Goal: Task Accomplishment & Management: Complete application form

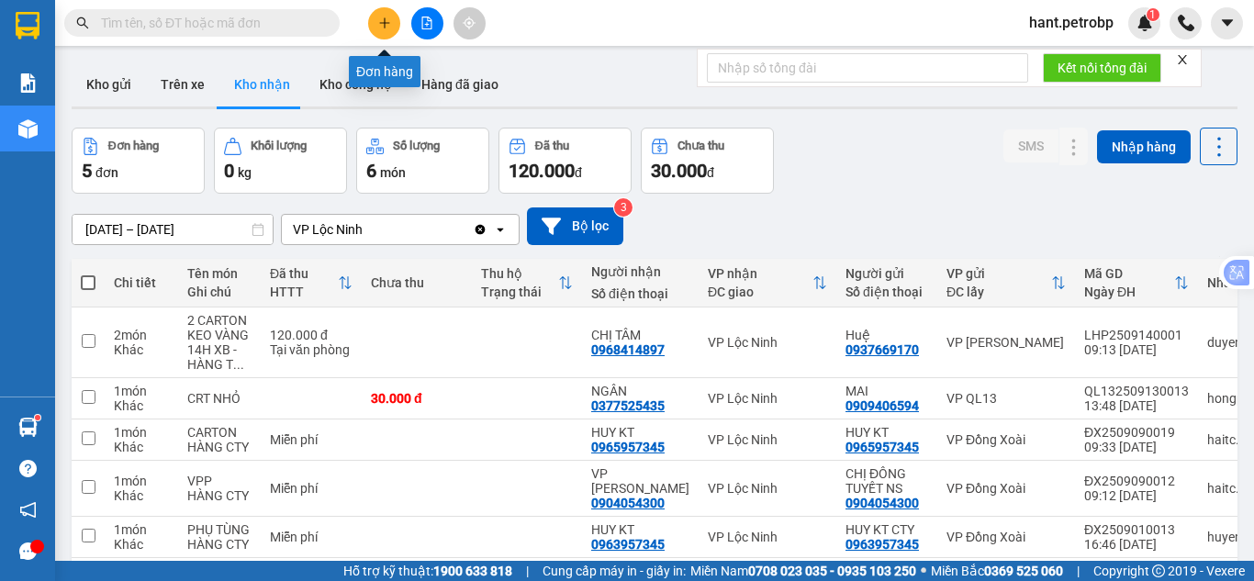
click at [389, 23] on icon "plus" at bounding box center [384, 22] width 10 height 1
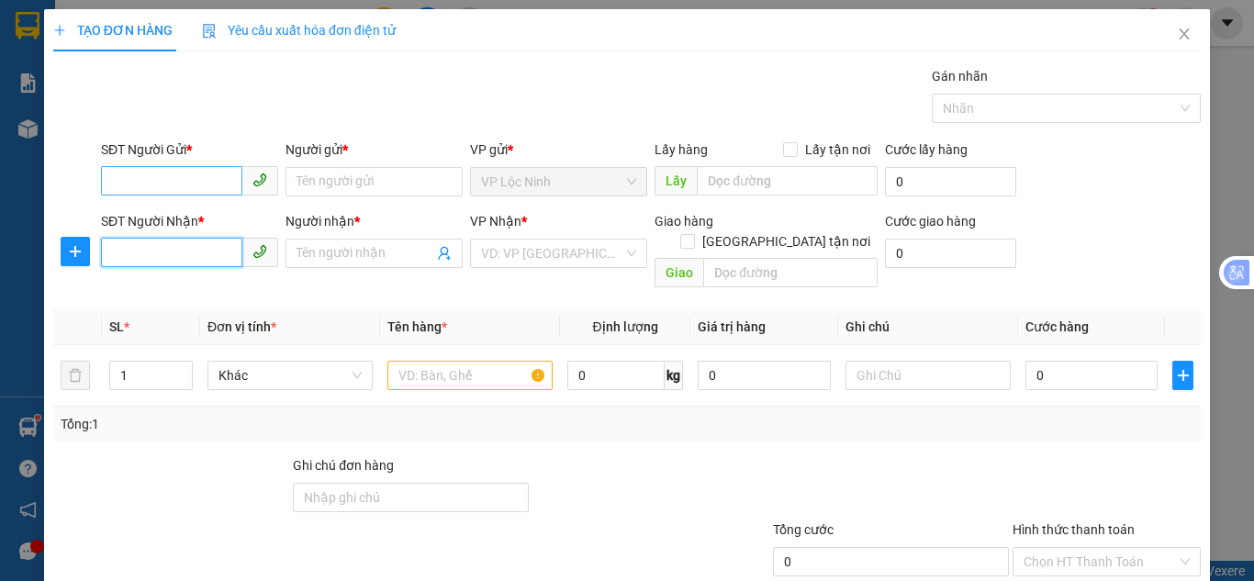
drag, startPoint x: 126, startPoint y: 244, endPoint x: 145, endPoint y: 188, distance: 59.2
click at [126, 242] on input "SĐT Người Nhận *" at bounding box center [171, 252] width 141 height 29
click at [148, 162] on div "SĐT Người Gửi *" at bounding box center [189, 154] width 177 height 28
click at [155, 193] on input "SĐT Người Gửi *" at bounding box center [171, 180] width 141 height 29
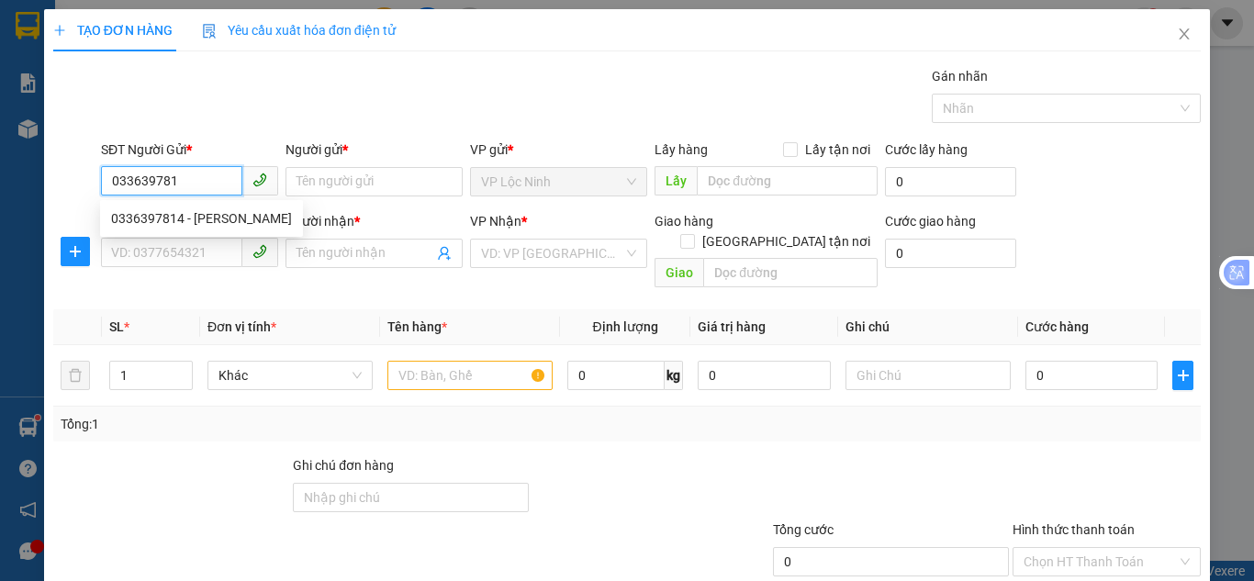
type input "0336397814"
click at [171, 221] on div "0336397814 - [PERSON_NAME]" at bounding box center [201, 218] width 181 height 20
type input "CHUNG"
type input "0336397814"
type input "CHUNG"
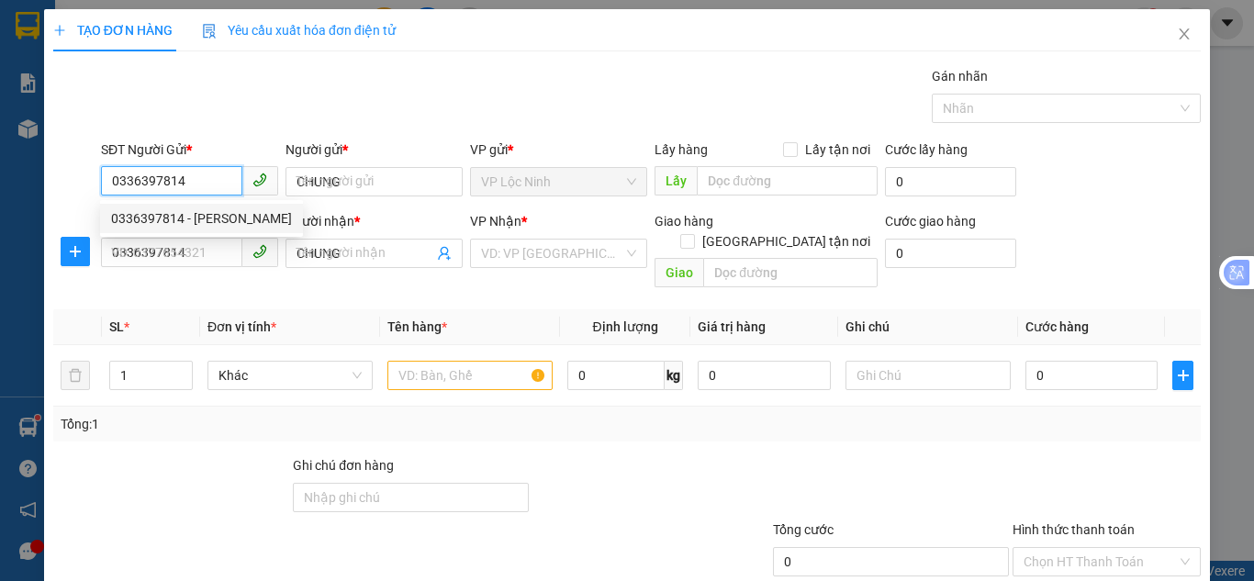
type input "250.000"
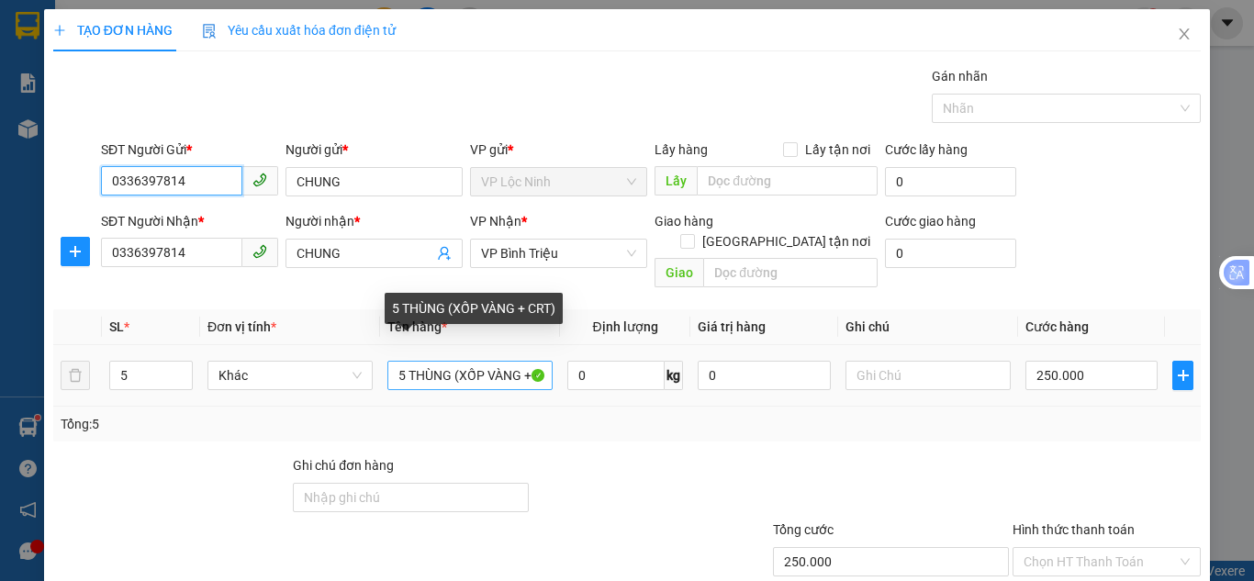
type input "0336397814"
drag, startPoint x: 400, startPoint y: 351, endPoint x: 316, endPoint y: 364, distance: 85.6
click at [316, 364] on tr "5 Khác 5 THÙNG (XỐP VÀNG + CRT) 0 kg 0 250.000" at bounding box center [626, 375] width 1147 height 61
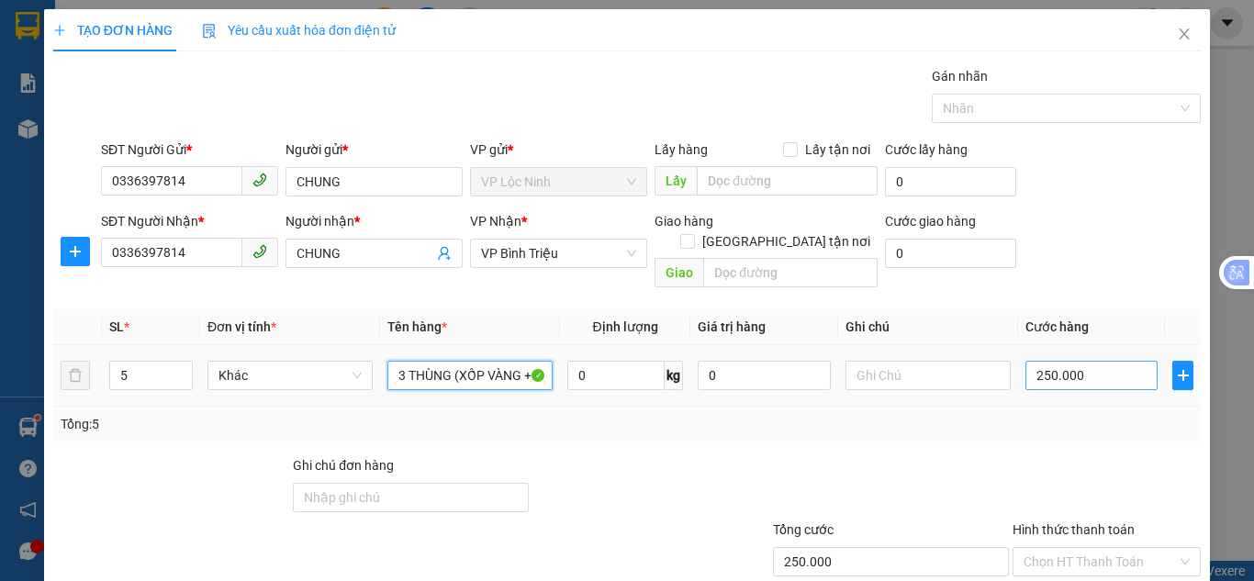
type input "3 THÙNG (XỐP VÀNG + CRT)"
type input "1"
type input "18"
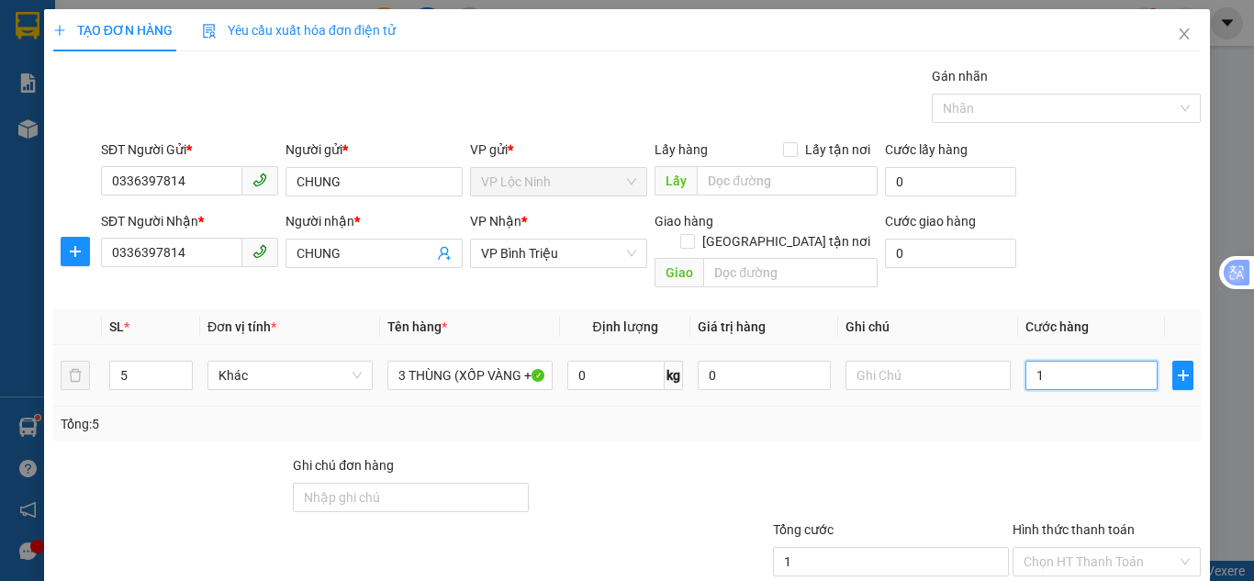
type input "18"
type input "180"
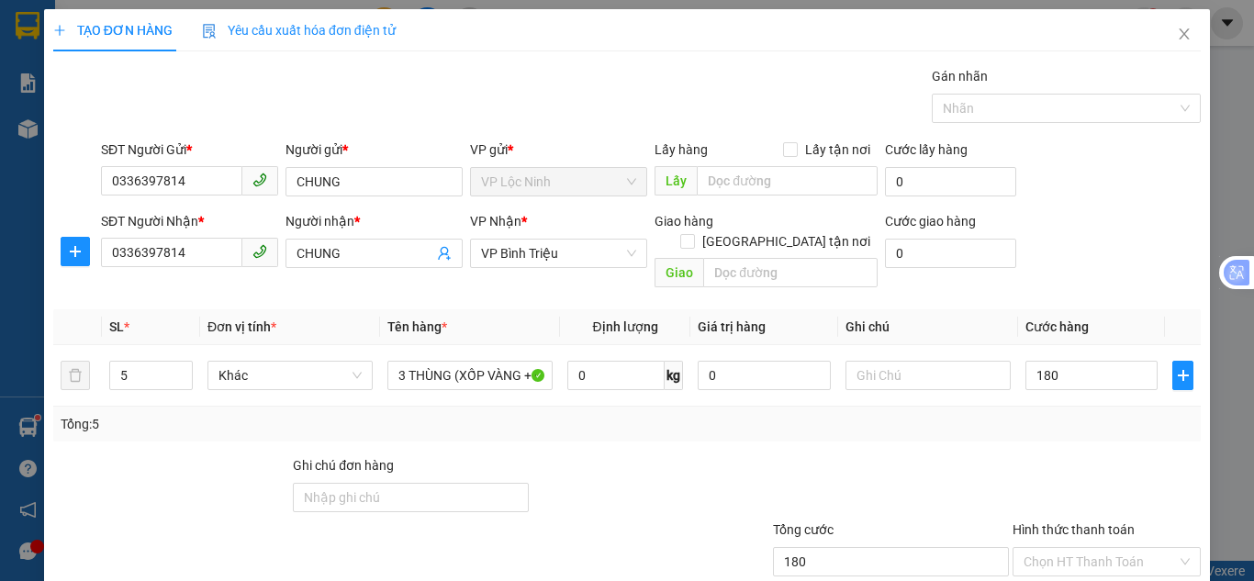
type input "180.000"
click at [1037, 193] on div "SĐT Người Gửi * 0336397814 Người gửi * CHUNG VP gửi * VP Lộc Ninh Lấy hàng Lấy…" at bounding box center [650, 172] width 1107 height 64
click at [81, 367] on tr "5 Khác 3 THÙNG (XỐP VÀNG + CRT) 0 kg 0 180.000" at bounding box center [626, 375] width 1147 height 61
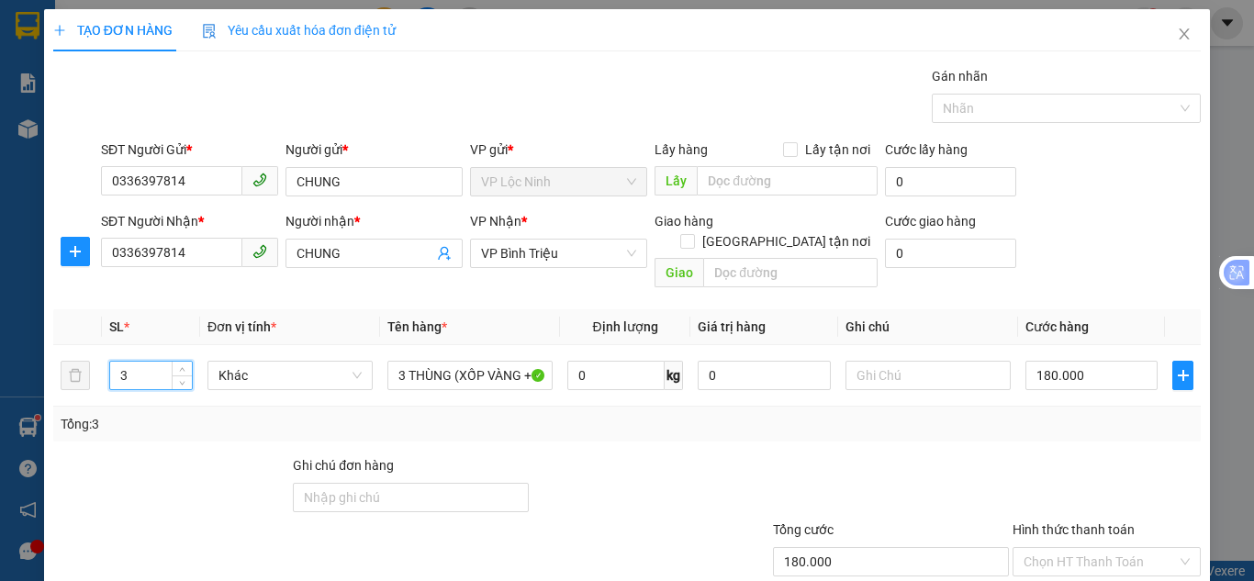
type input "3"
click at [1086, 165] on div "SĐT Người Gửi * 0336397814 Người gửi * CHUNG VP gửi * VP Lộc Ninh Lấy hàng Lấy…" at bounding box center [650, 172] width 1107 height 64
type input "0"
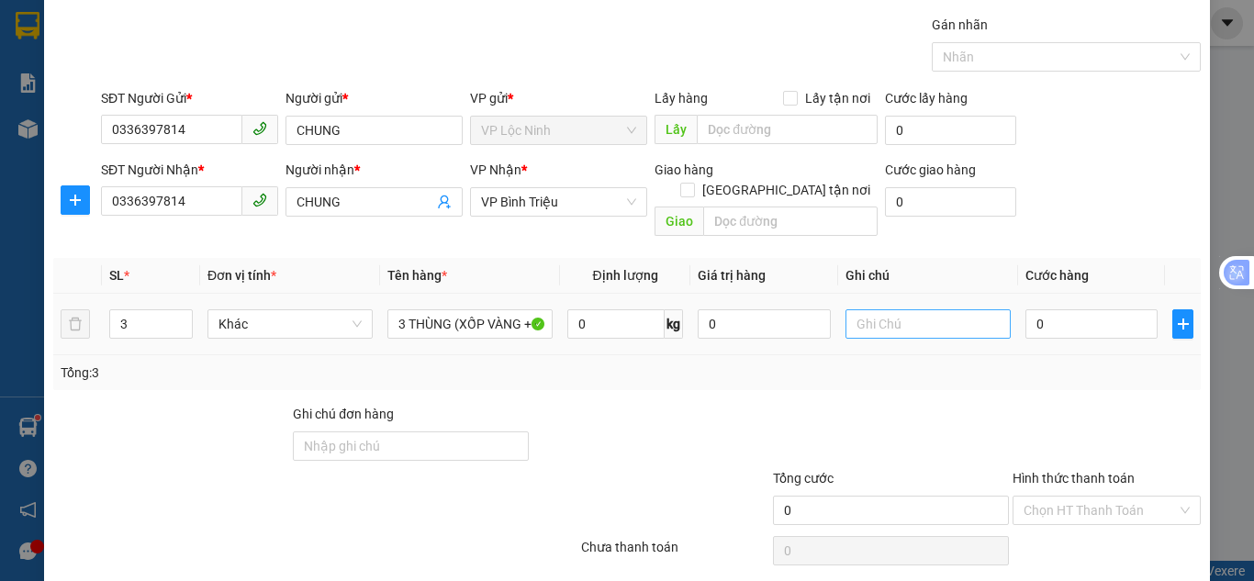
scroll to position [98, 0]
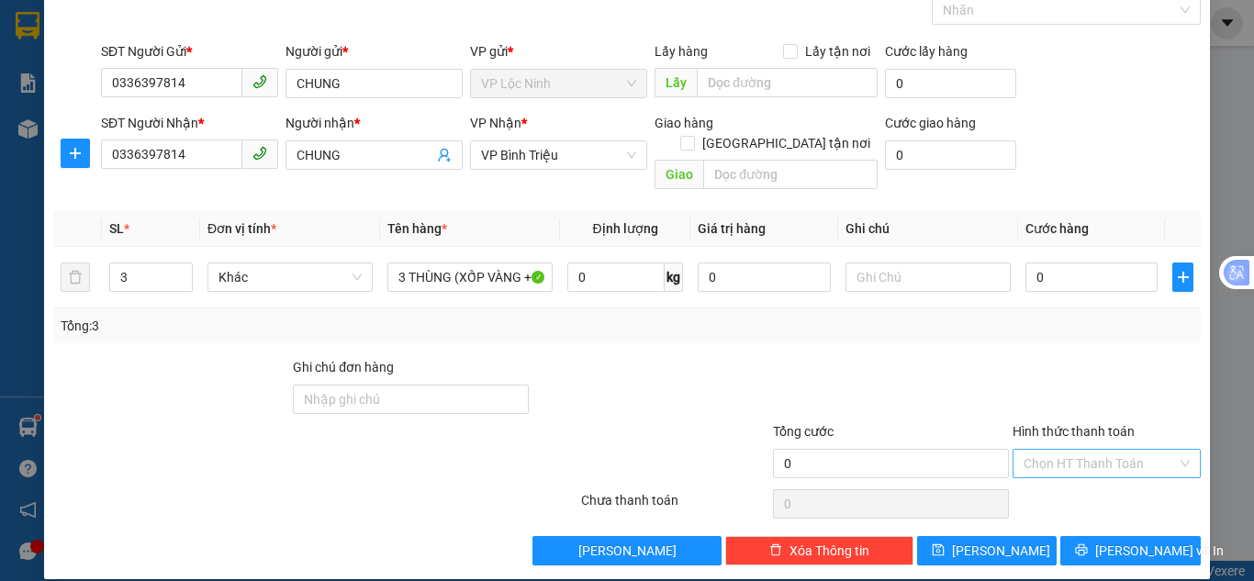
click at [1126, 450] on input "Hình thức thanh toán" at bounding box center [1099, 464] width 153 height 28
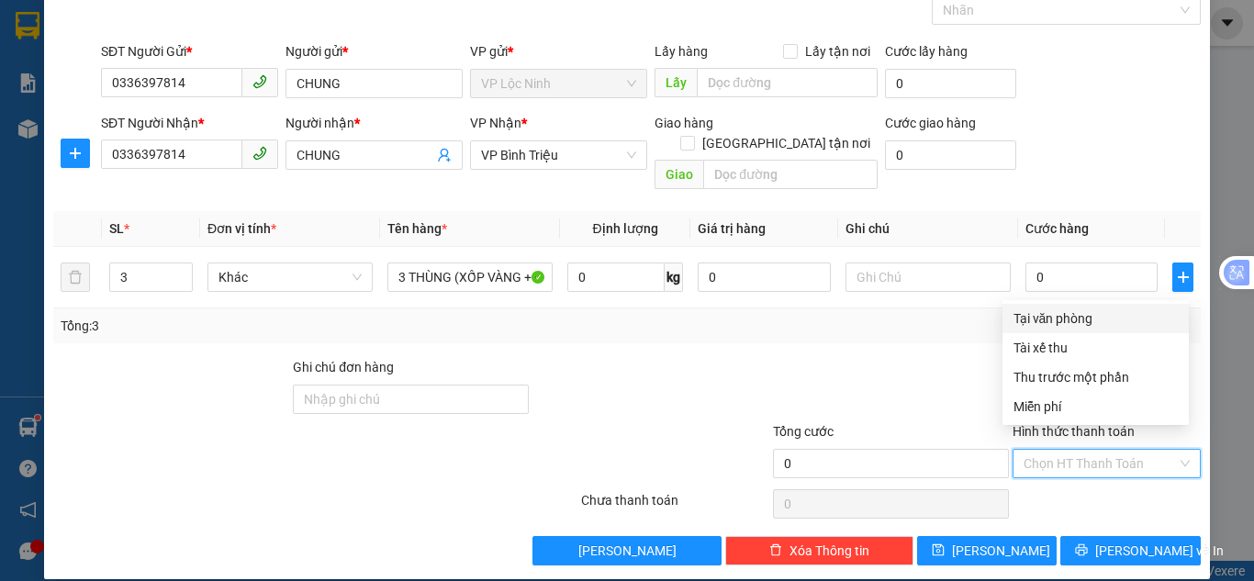
click at [1074, 318] on div "Tại văn phòng" at bounding box center [1095, 318] width 164 height 20
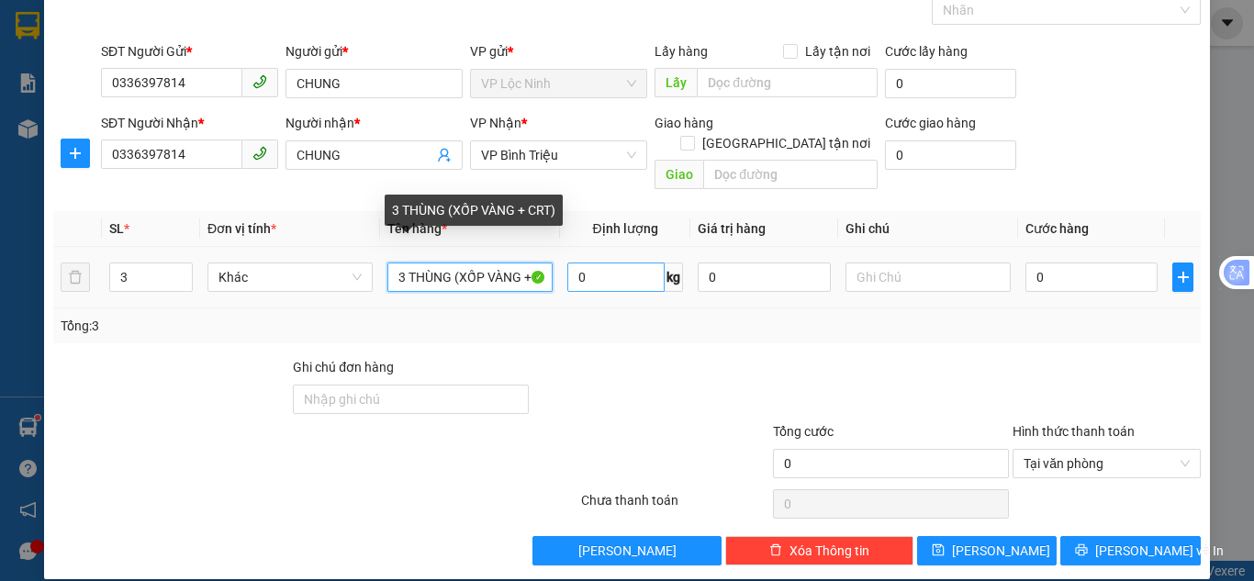
scroll to position [0, 23]
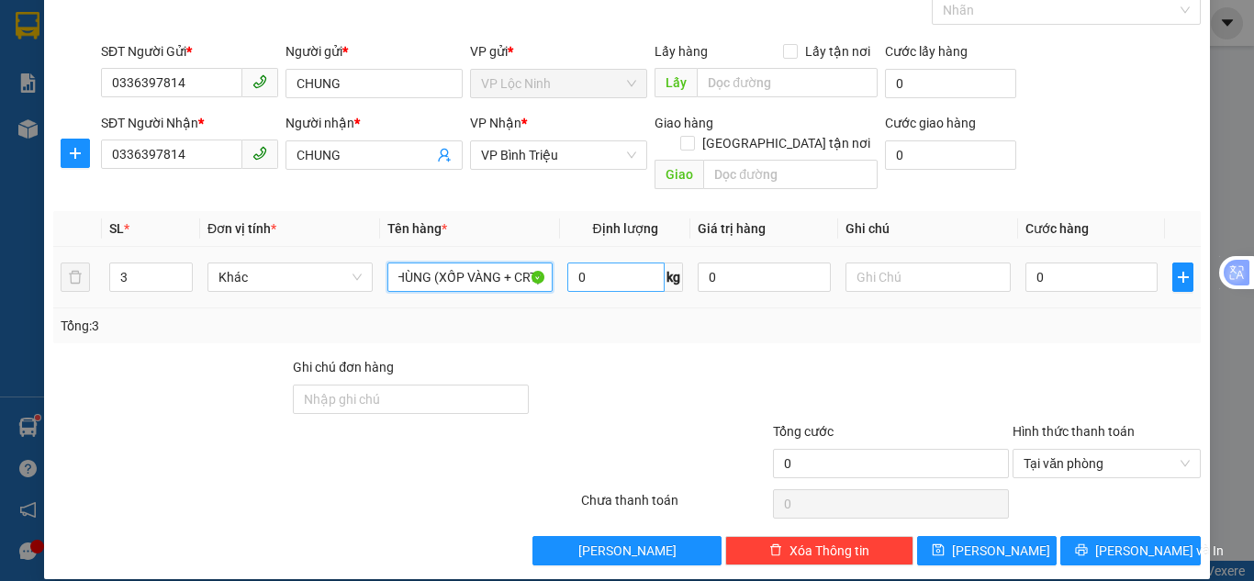
drag, startPoint x: 492, startPoint y: 250, endPoint x: 573, endPoint y: 251, distance: 80.8
click at [573, 251] on tr "3 Khác 3 THÙNG (XỐP VÀNG + CRT) 0 kg 0 0" at bounding box center [626, 277] width 1147 height 61
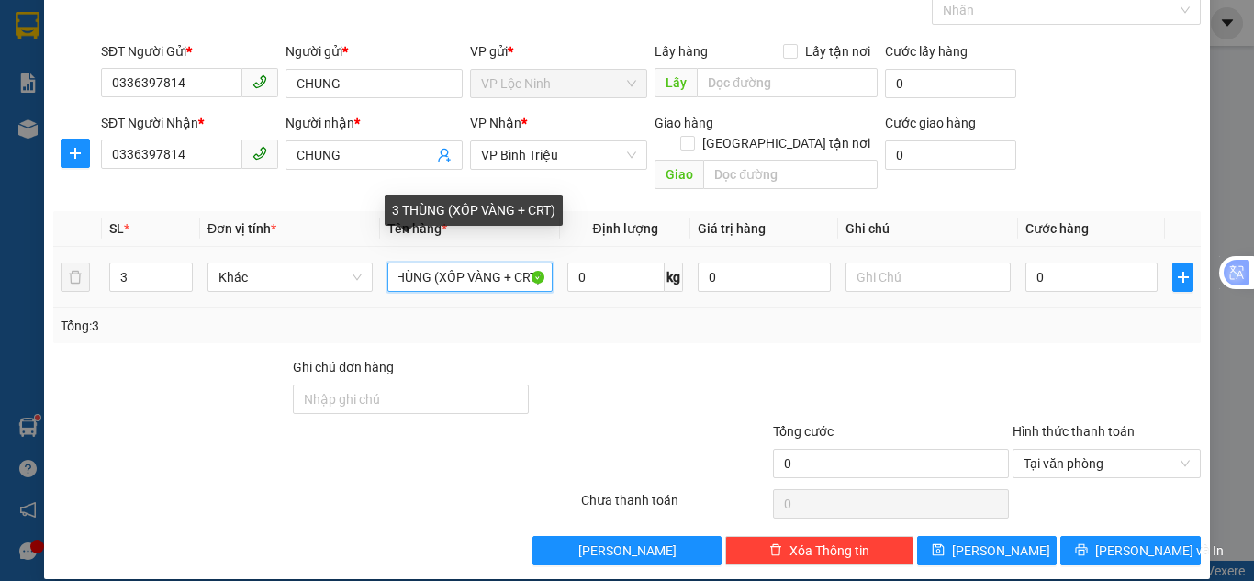
click at [499, 262] on input "3 THÙNG (XỐP VÀNG + CRT)" at bounding box center [469, 276] width 165 height 29
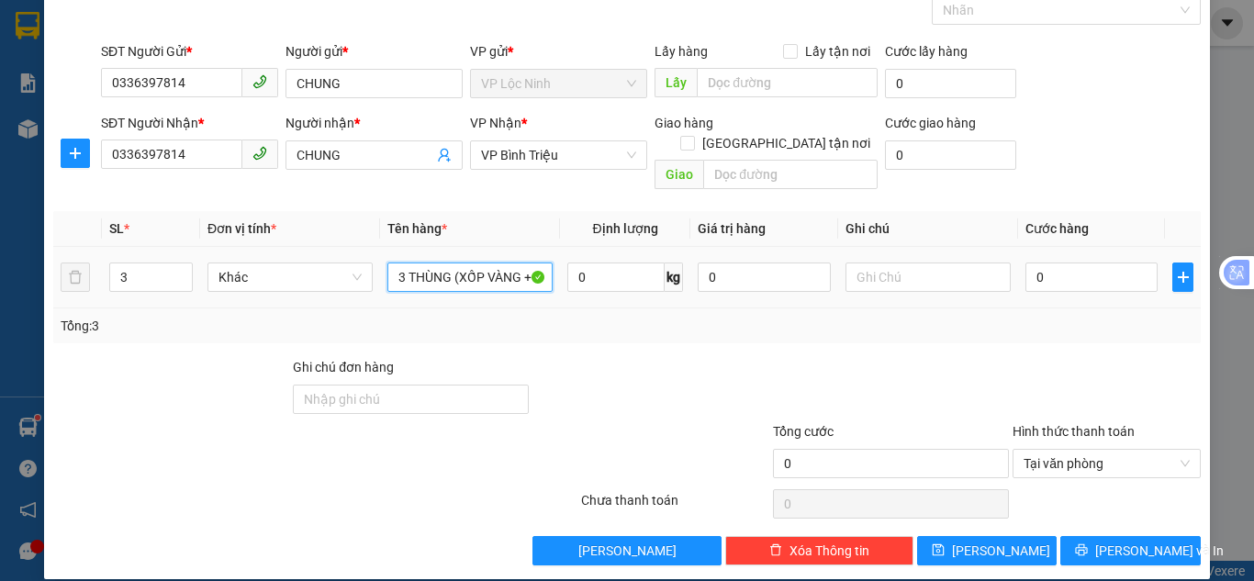
scroll to position [0, 0]
type input "3 THÙNG (XỐP VÀNG )"
drag, startPoint x: 1096, startPoint y: 262, endPoint x: 1079, endPoint y: 262, distance: 16.5
click at [1095, 262] on input "0" at bounding box center [1091, 276] width 132 height 29
type input "1"
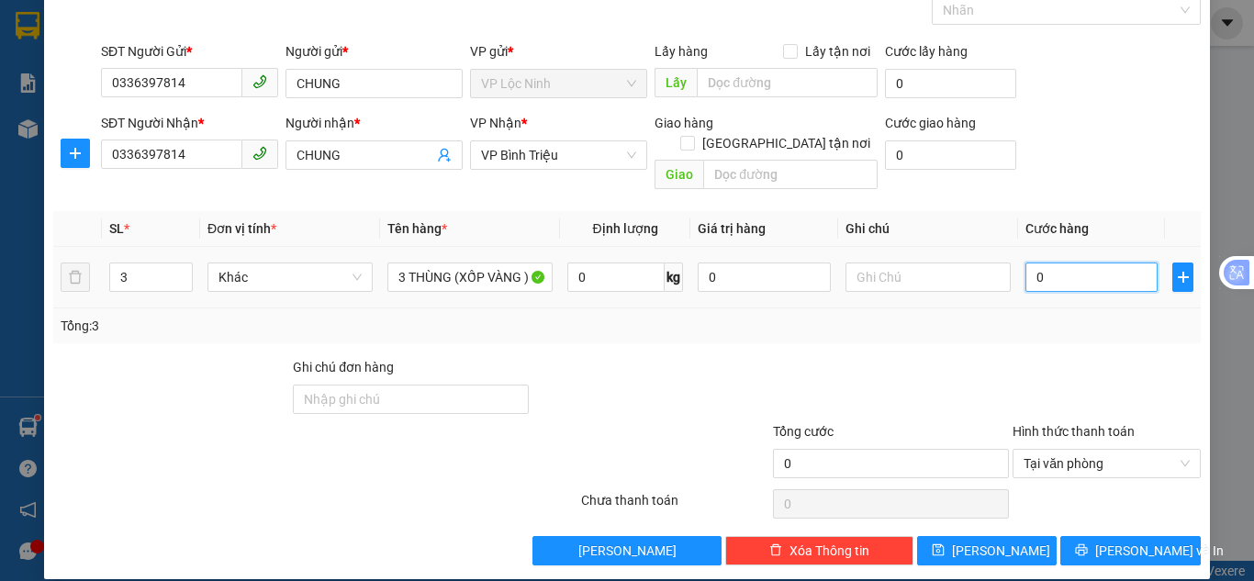
type input "1"
type input "18"
type input "180"
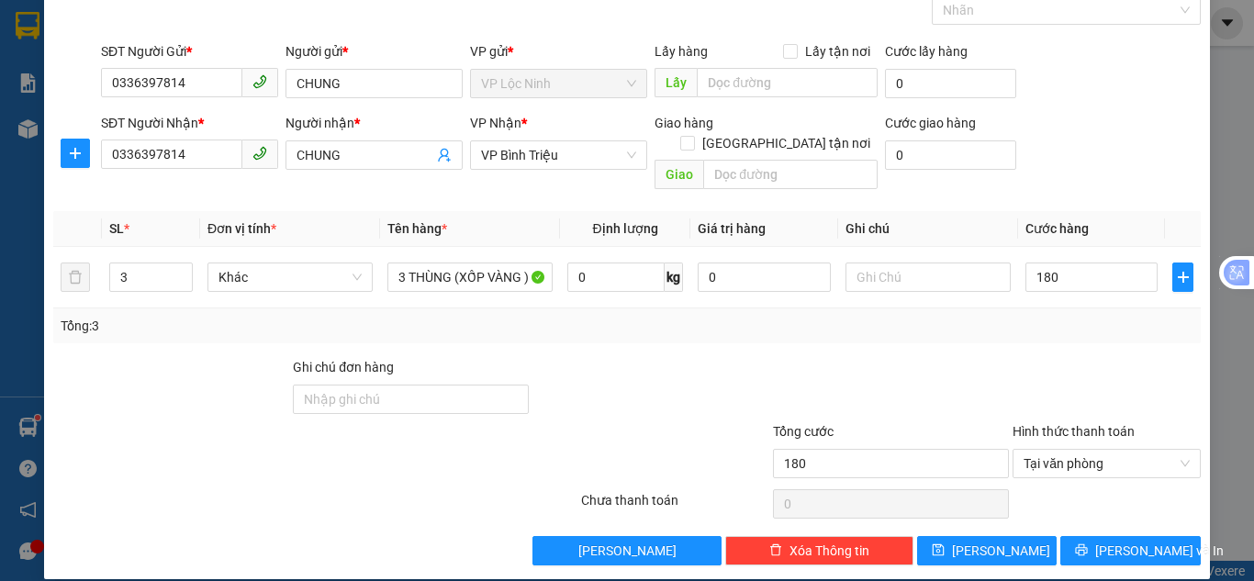
type input "180.000"
click at [1162, 153] on div "SĐT Người Nhận * 0336397814 Người nhận * CHUNG VP Nhận * VP Bình [PERSON_NAME] …" at bounding box center [650, 155] width 1107 height 84
click at [1095, 536] on button "[PERSON_NAME] và In" at bounding box center [1130, 550] width 140 height 29
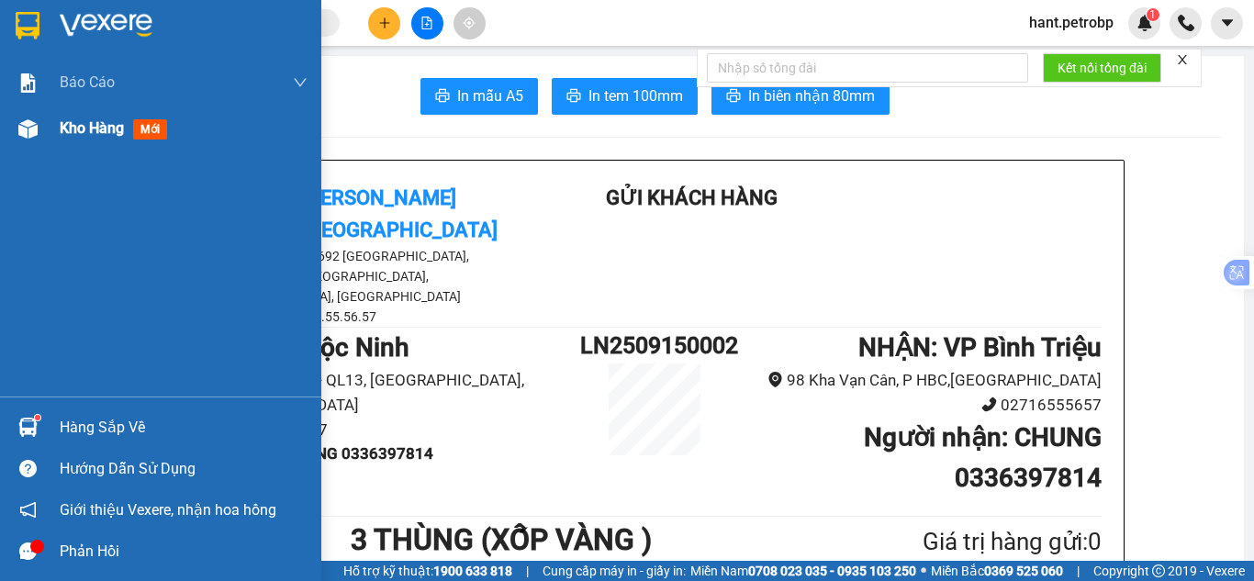
click at [28, 137] on img at bounding box center [27, 128] width 19 height 19
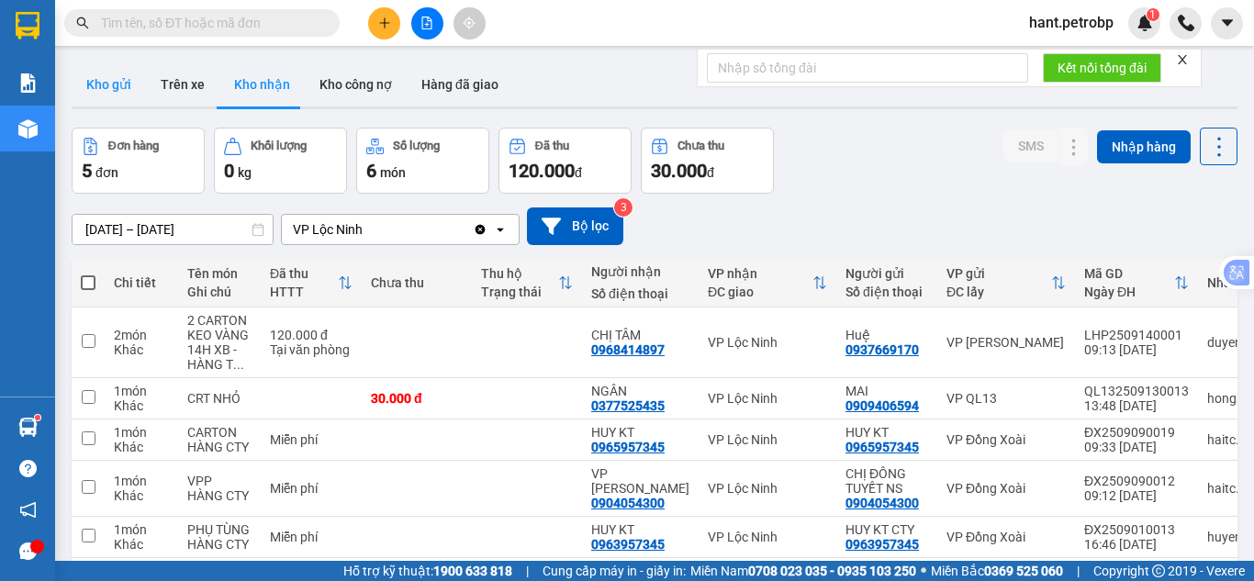
click at [97, 91] on button "Kho gửi" at bounding box center [109, 84] width 74 height 44
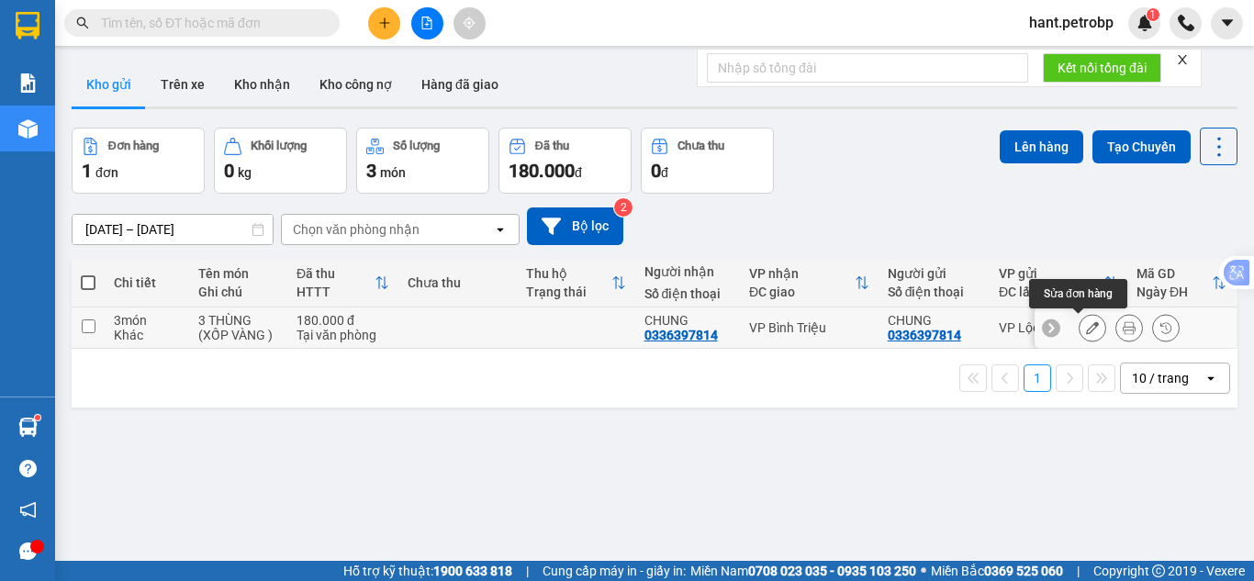
click at [1081, 335] on button at bounding box center [1092, 328] width 26 height 32
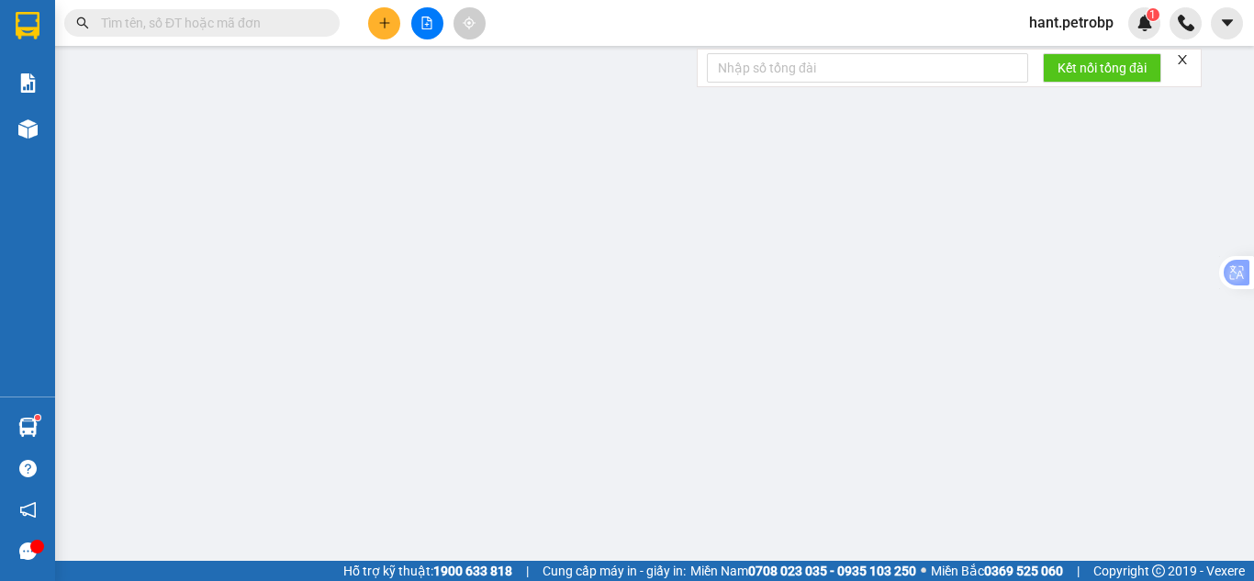
type input "0336397814"
type input "180.000"
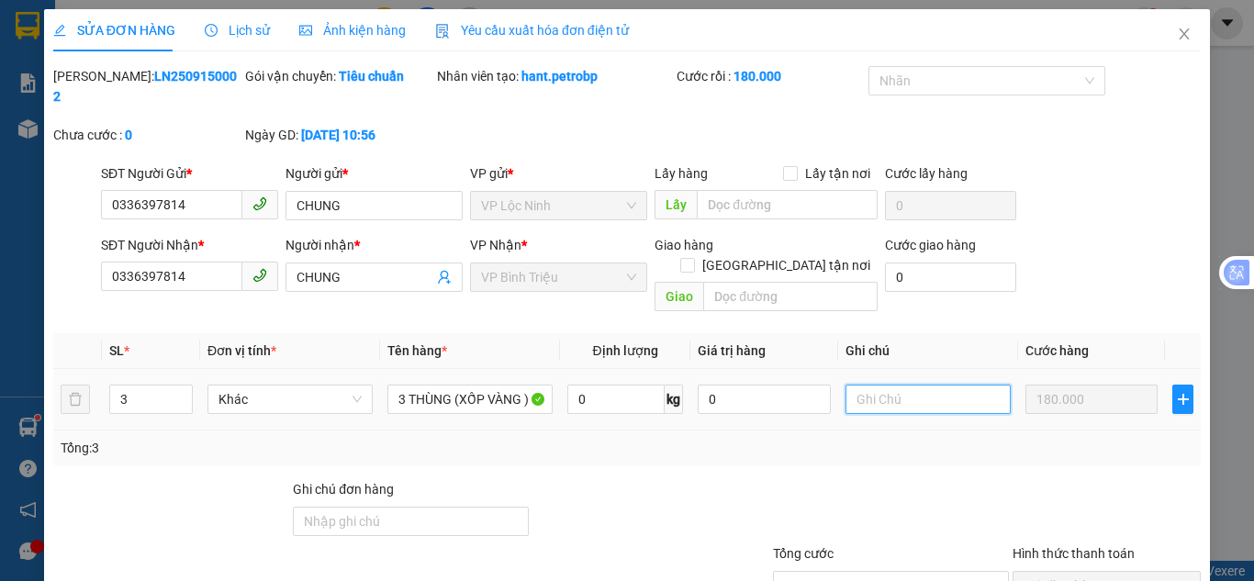
click at [888, 385] on input "text" at bounding box center [927, 399] width 165 height 29
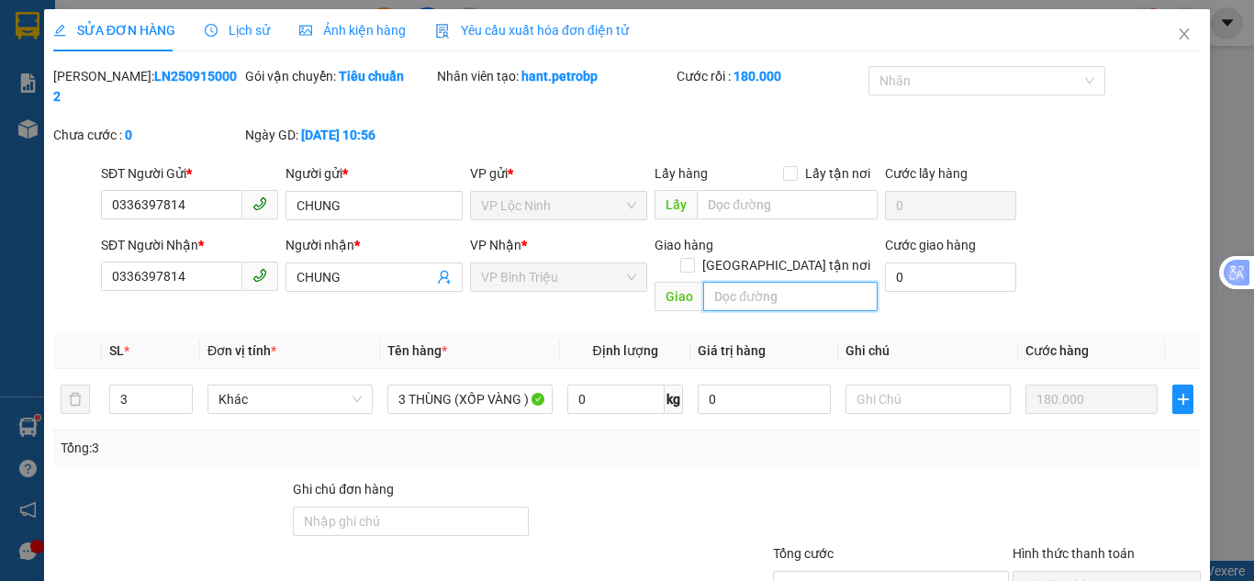
click at [742, 282] on input "text" at bounding box center [790, 296] width 174 height 29
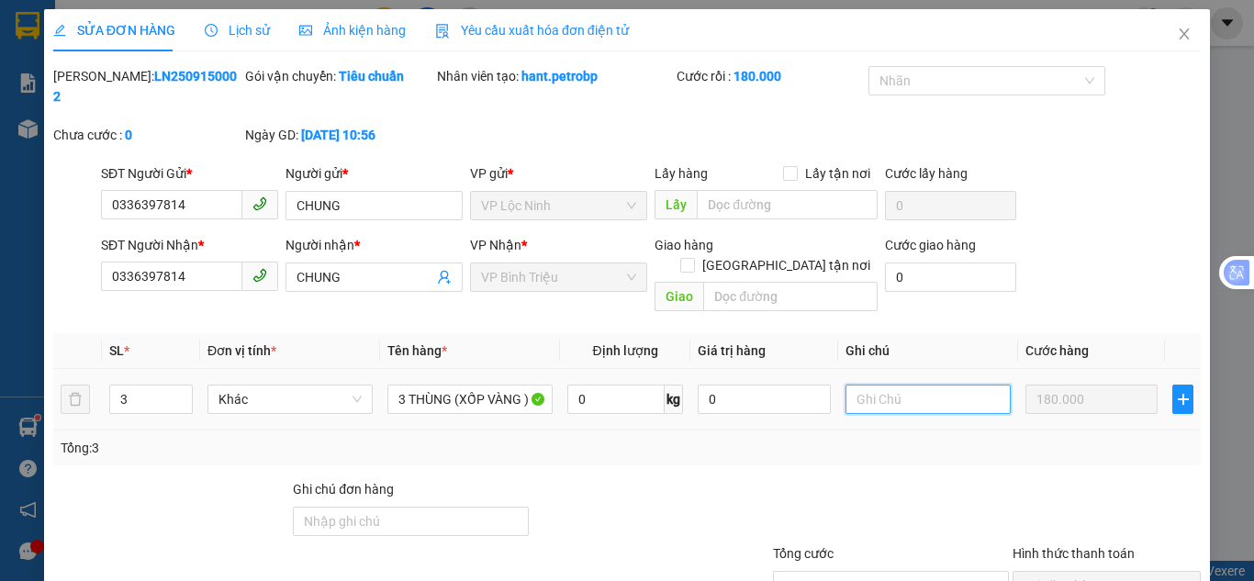
click at [874, 385] on input "text" at bounding box center [927, 399] width 165 height 29
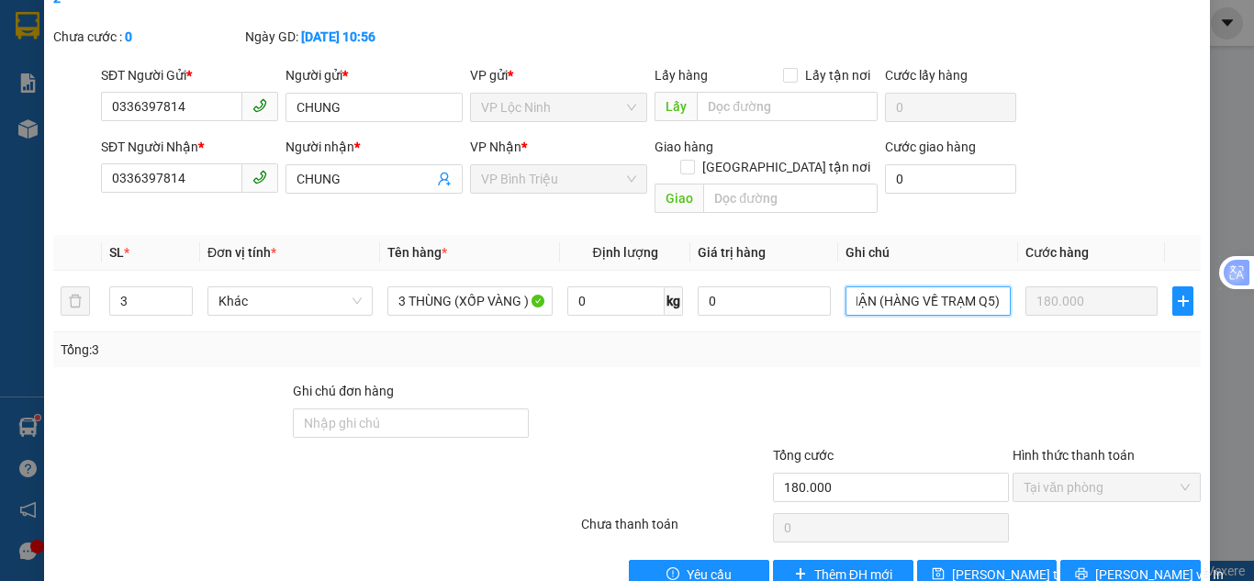
scroll to position [102, 0]
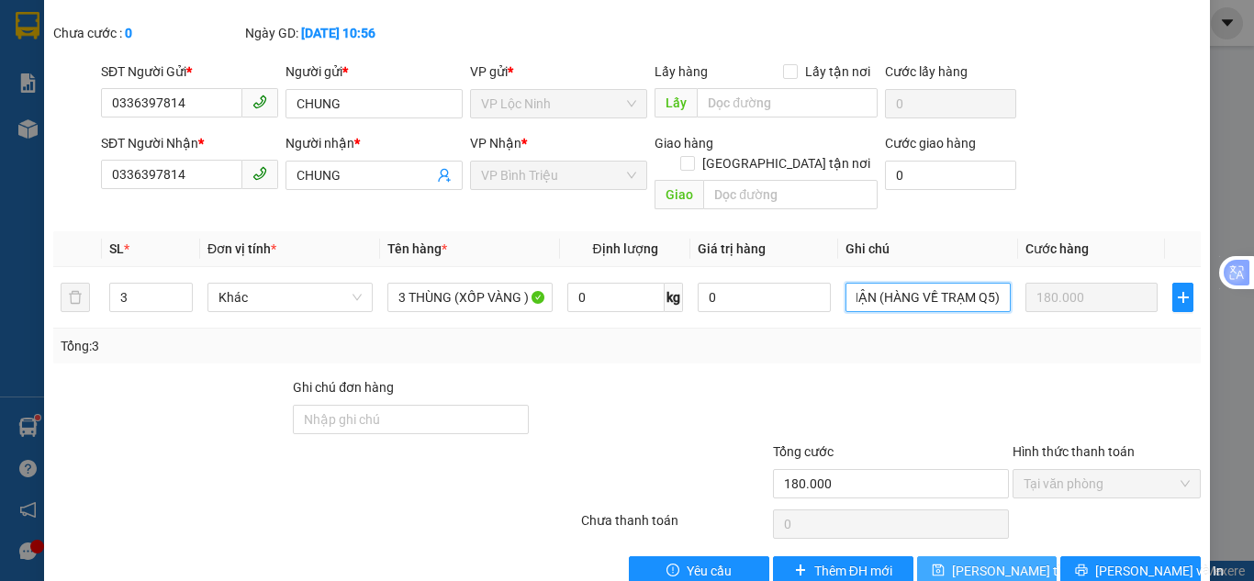
type input "LN TẠO NHẦM VP NHẬN (HÀNG VỀ TRẠM Q5)"
click at [1005, 561] on span "[PERSON_NAME] thay đổi" at bounding box center [1025, 571] width 147 height 20
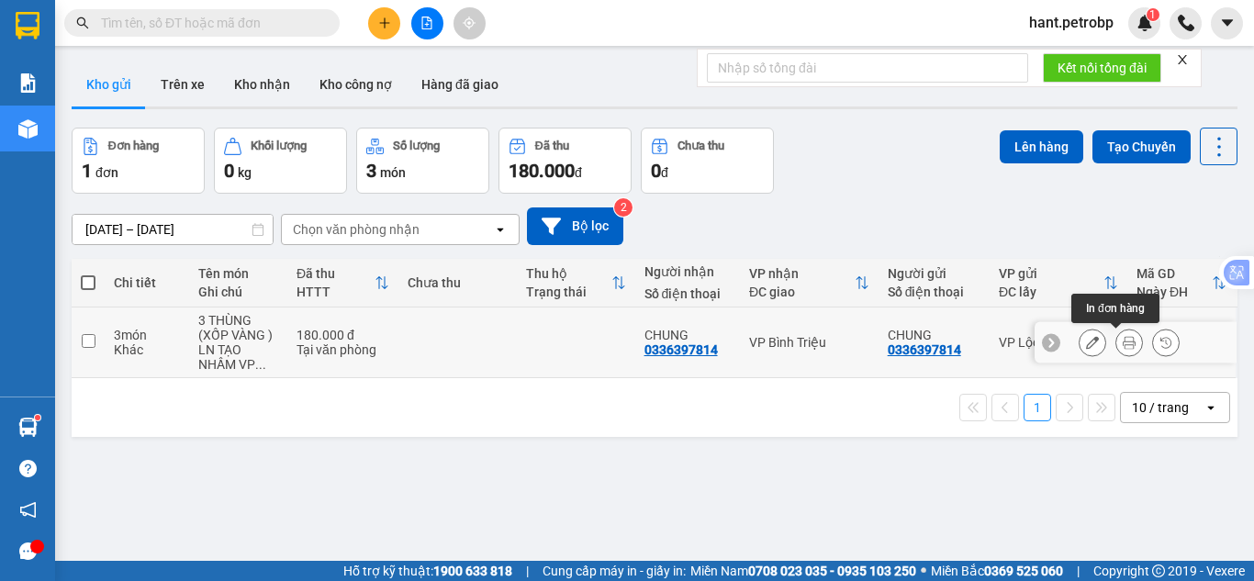
click at [1122, 342] on icon at bounding box center [1128, 342] width 13 height 13
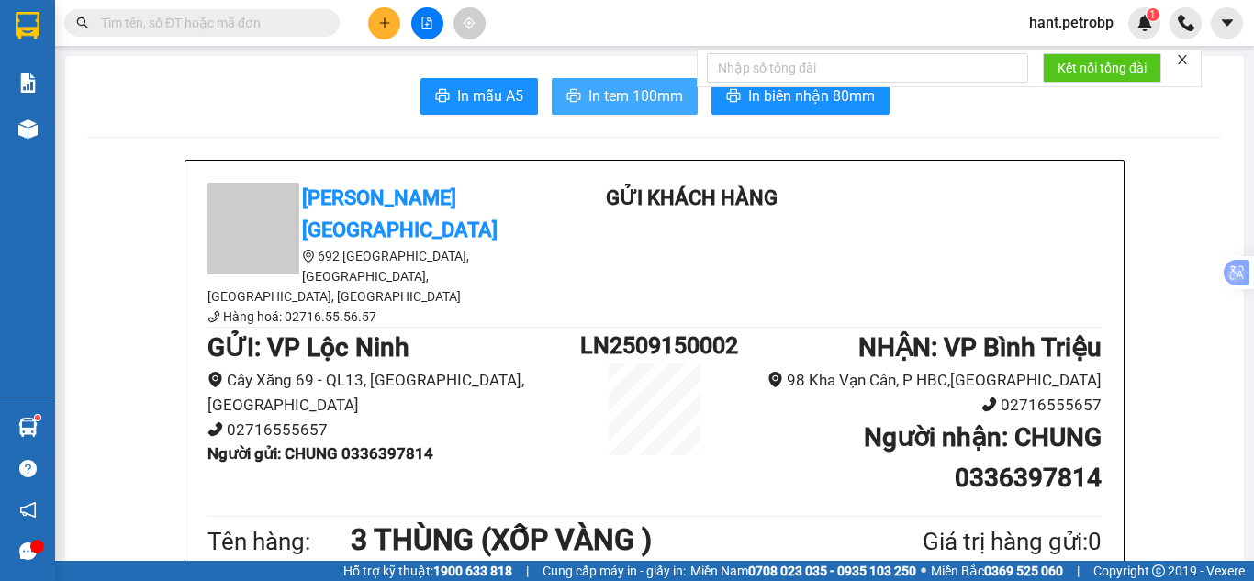
click at [590, 104] on span "In tem 100mm" at bounding box center [635, 95] width 95 height 23
click at [614, 99] on span "In tem 100mm" at bounding box center [635, 95] width 95 height 23
click at [643, 107] on span "In tem 100mm" at bounding box center [635, 95] width 95 height 23
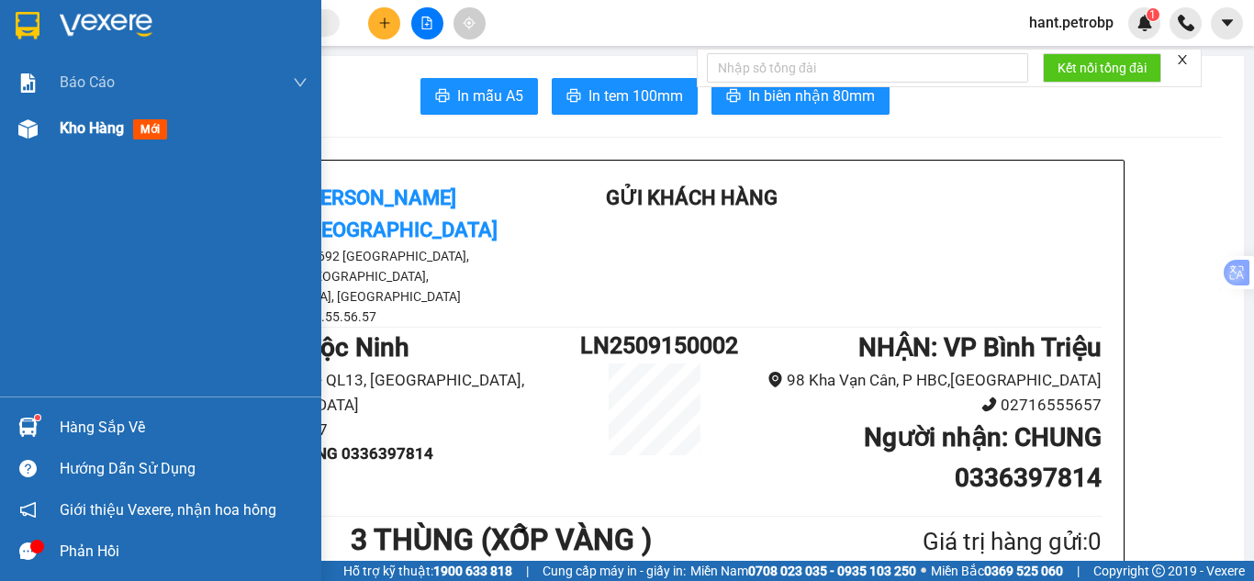
click at [25, 127] on img at bounding box center [27, 128] width 19 height 19
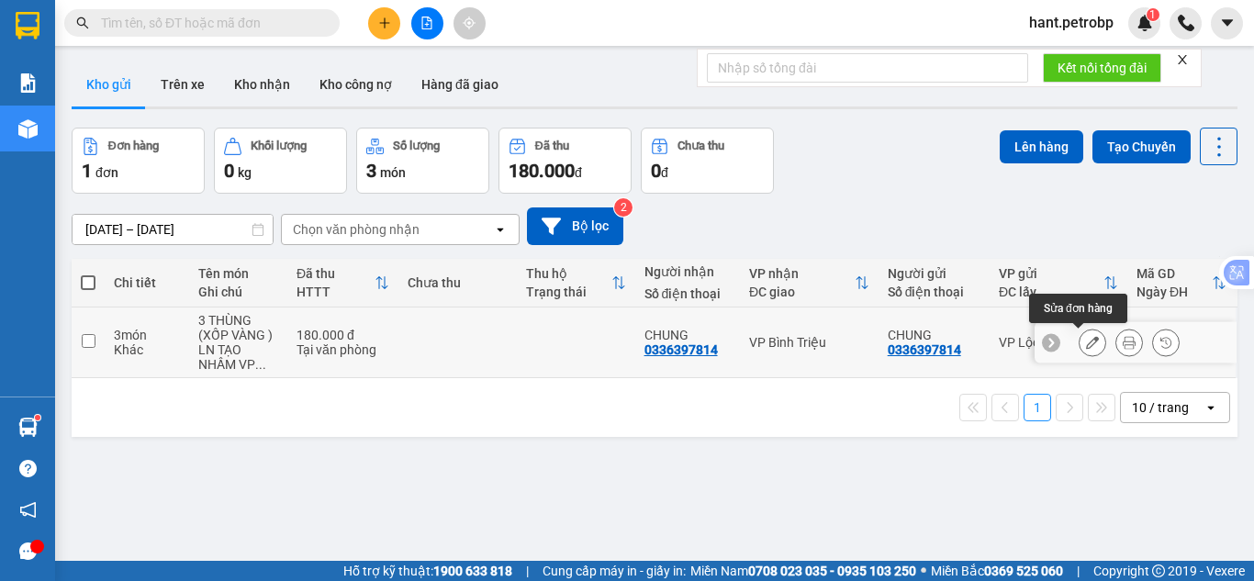
click at [1086, 349] on icon at bounding box center [1092, 342] width 13 height 13
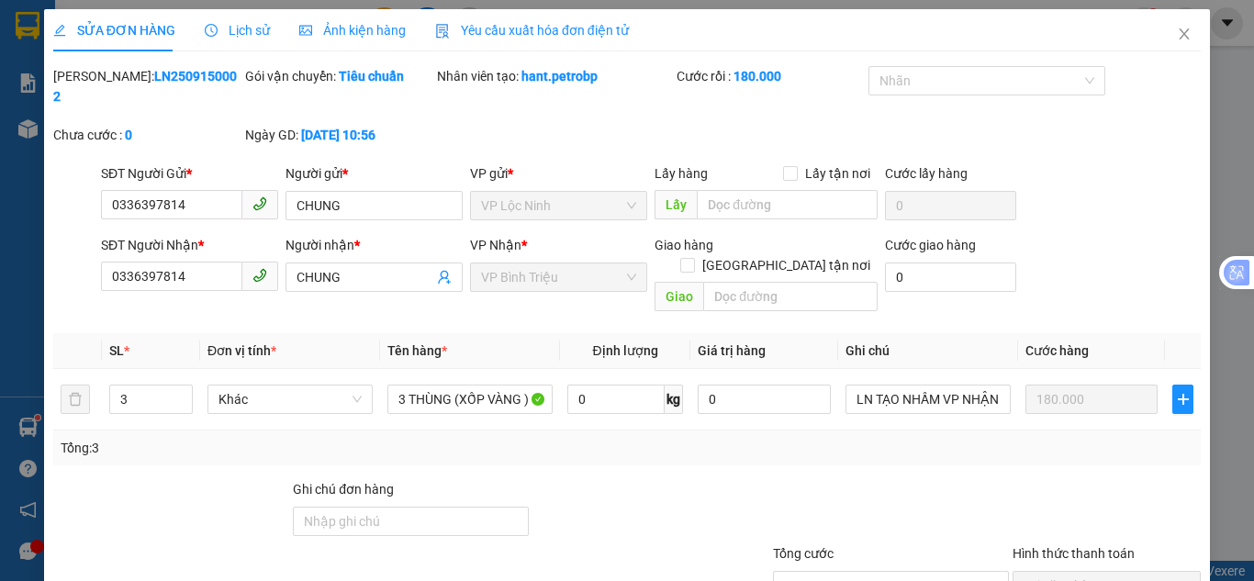
type input "0336397814"
type input "180.000"
click at [1177, 31] on icon "close" at bounding box center [1184, 34] width 15 height 15
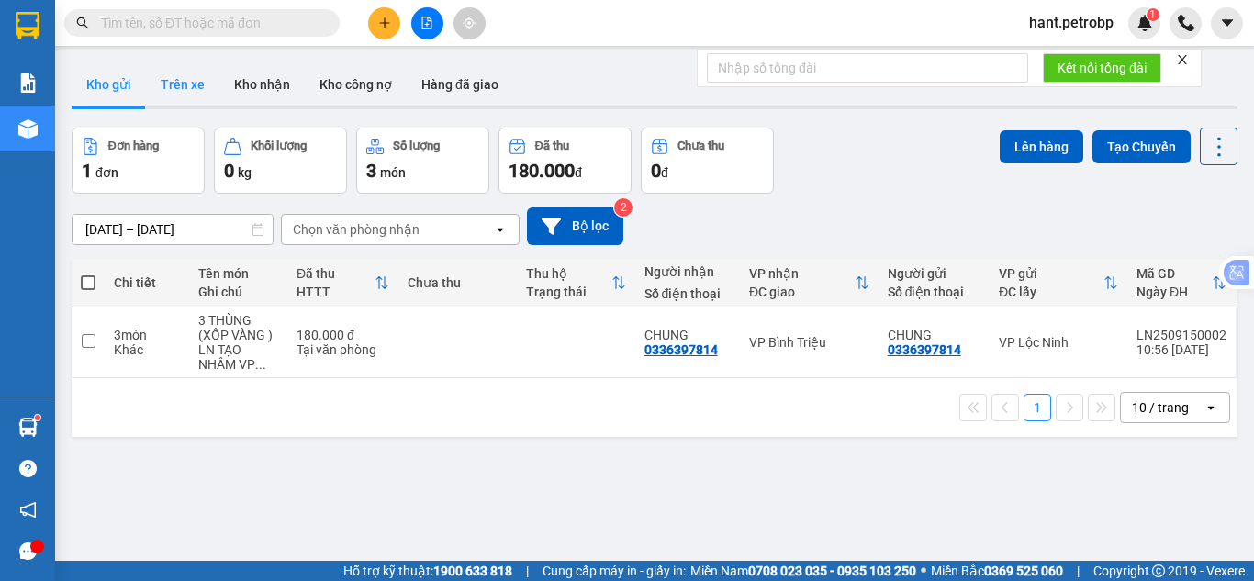
click at [184, 73] on button "Trên xe" at bounding box center [182, 84] width 73 height 44
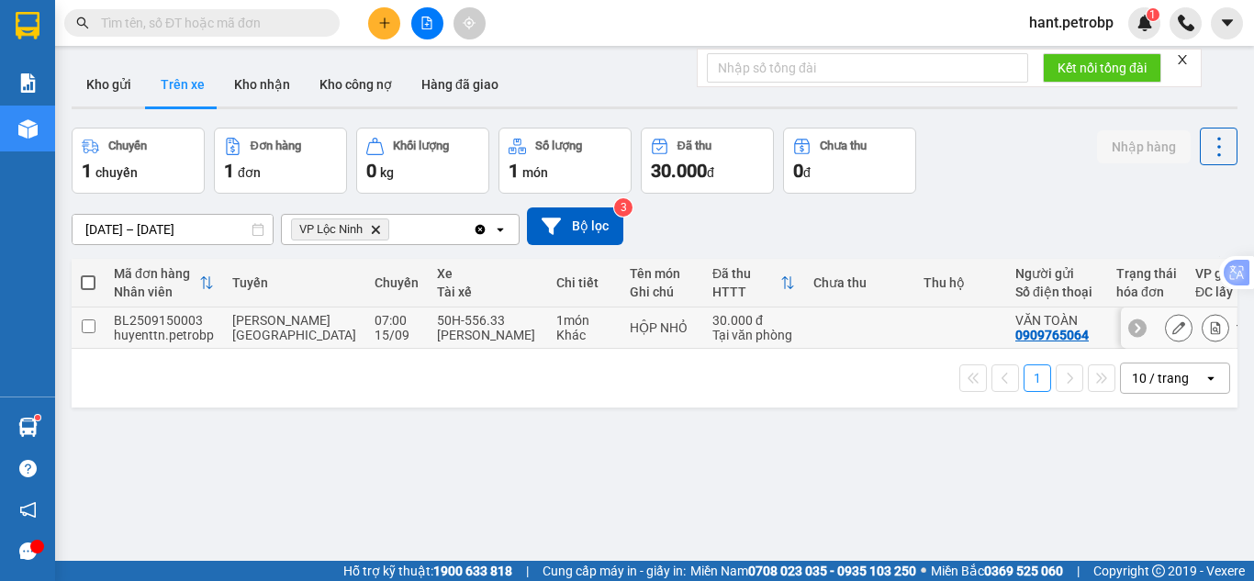
click at [1209, 324] on button at bounding box center [1215, 328] width 26 height 32
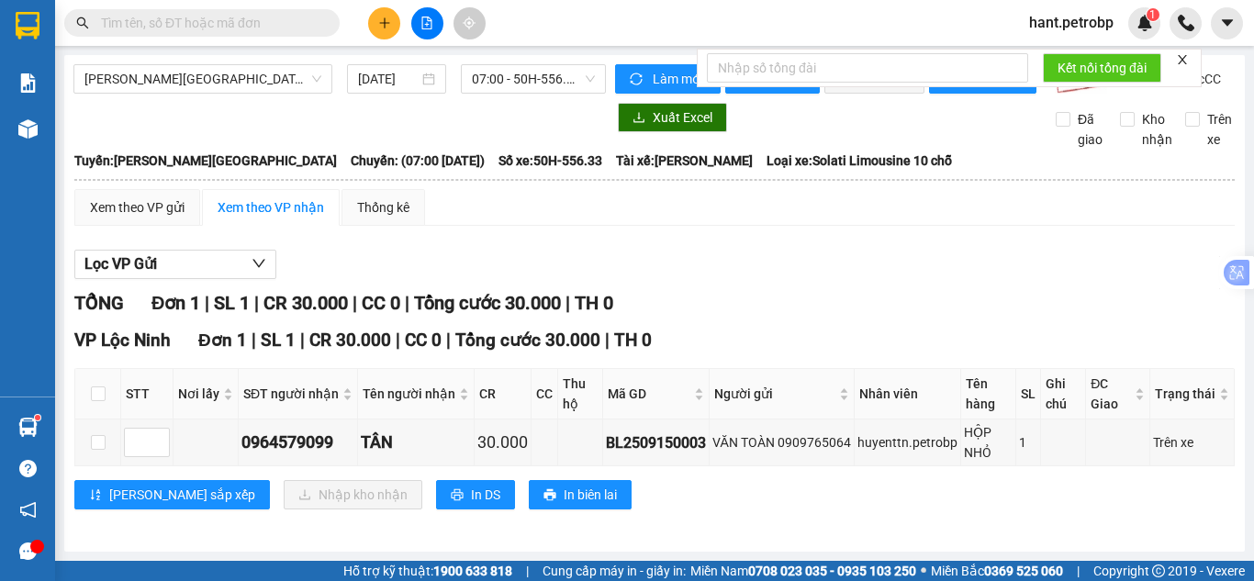
scroll to position [16, 0]
click at [102, 440] on input "checkbox" at bounding box center [98, 442] width 15 height 15
checkbox input "true"
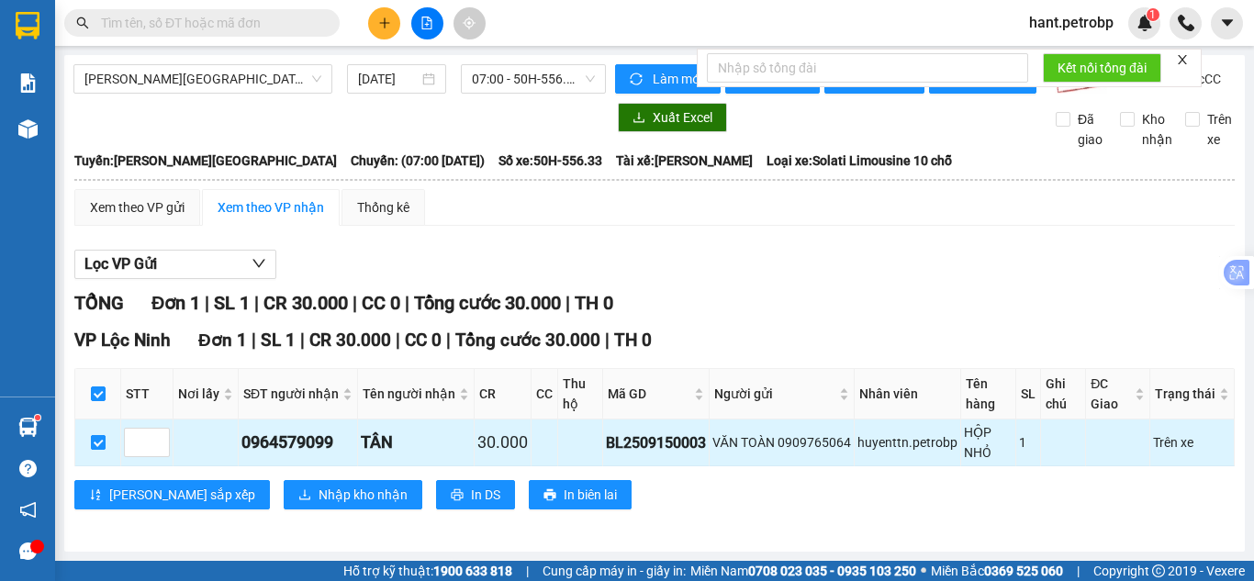
checkbox input "true"
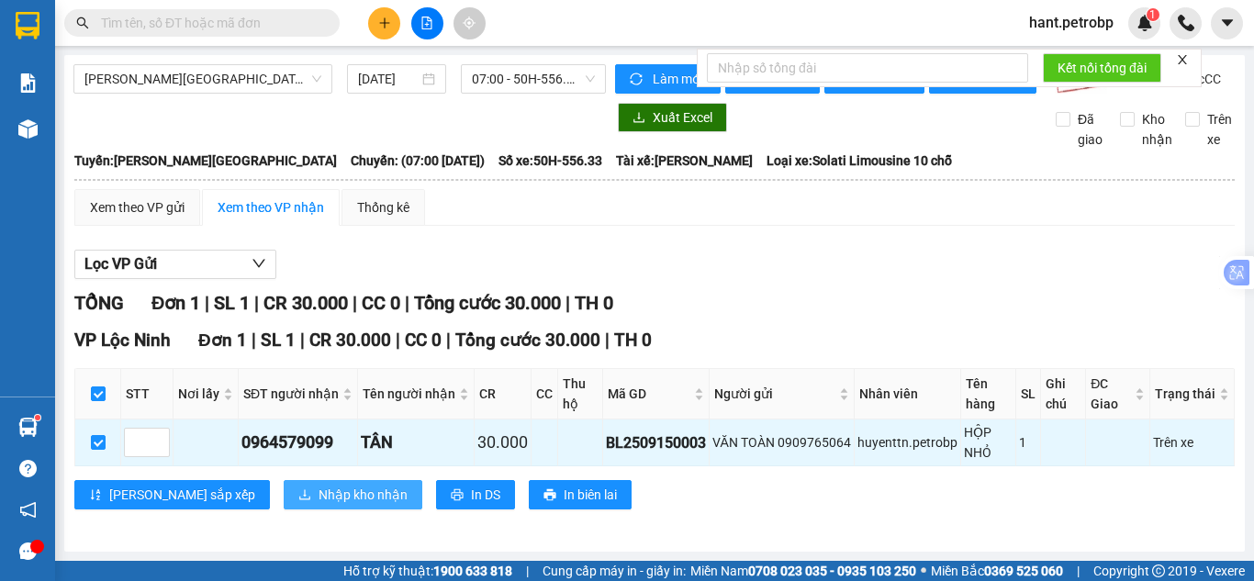
click at [318, 501] on span "Nhập kho nhận" at bounding box center [362, 495] width 89 height 20
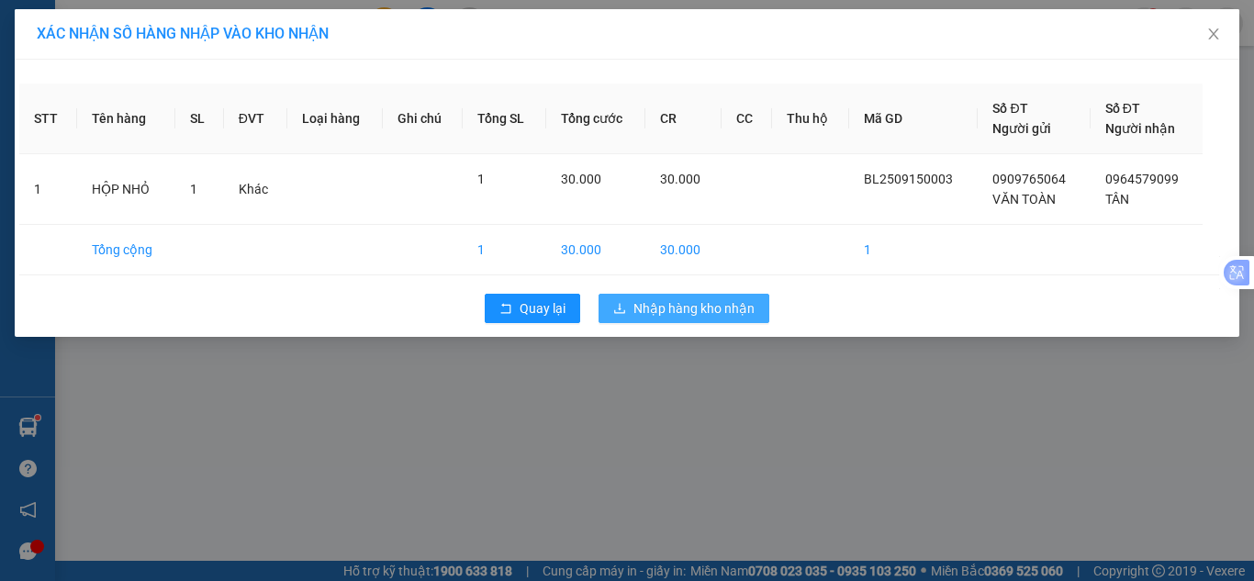
click at [669, 314] on span "Nhập hàng kho nhận" at bounding box center [693, 308] width 121 height 20
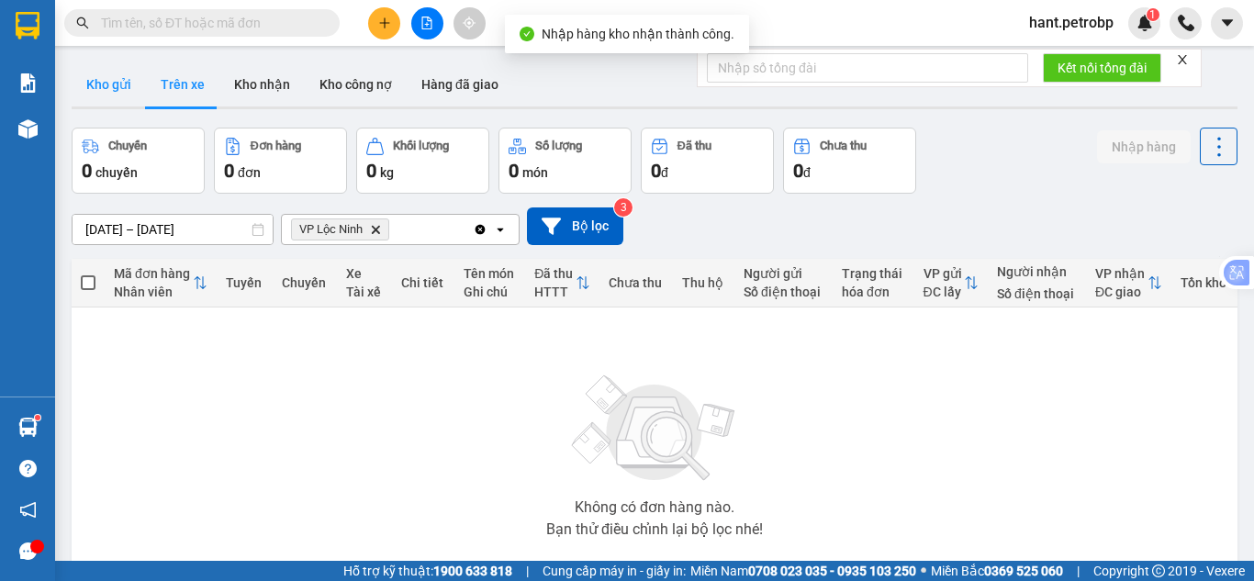
click at [120, 72] on button "Kho gửi" at bounding box center [109, 84] width 74 height 44
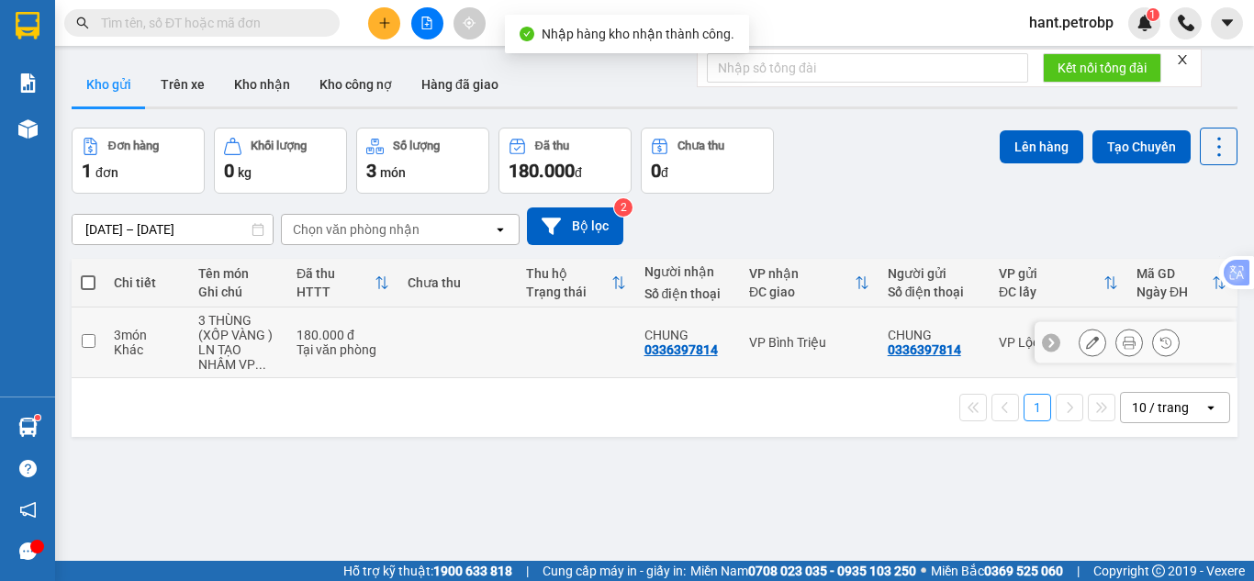
click at [84, 338] on input "checkbox" at bounding box center [89, 341] width 14 height 14
checkbox input "true"
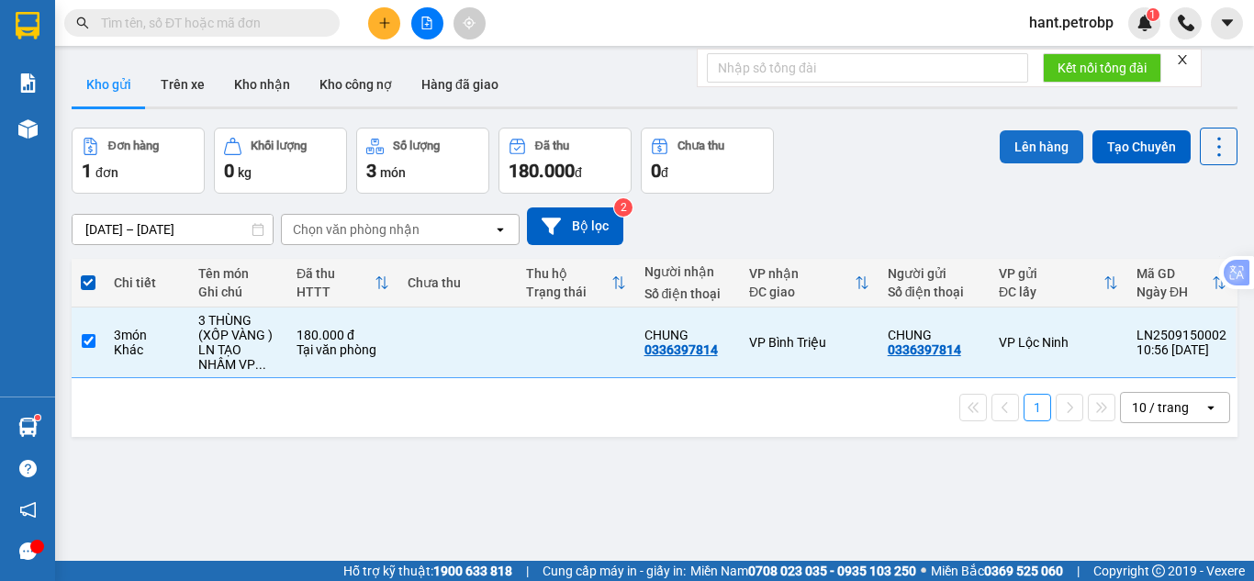
click at [1019, 149] on button "Lên hàng" at bounding box center [1041, 146] width 84 height 33
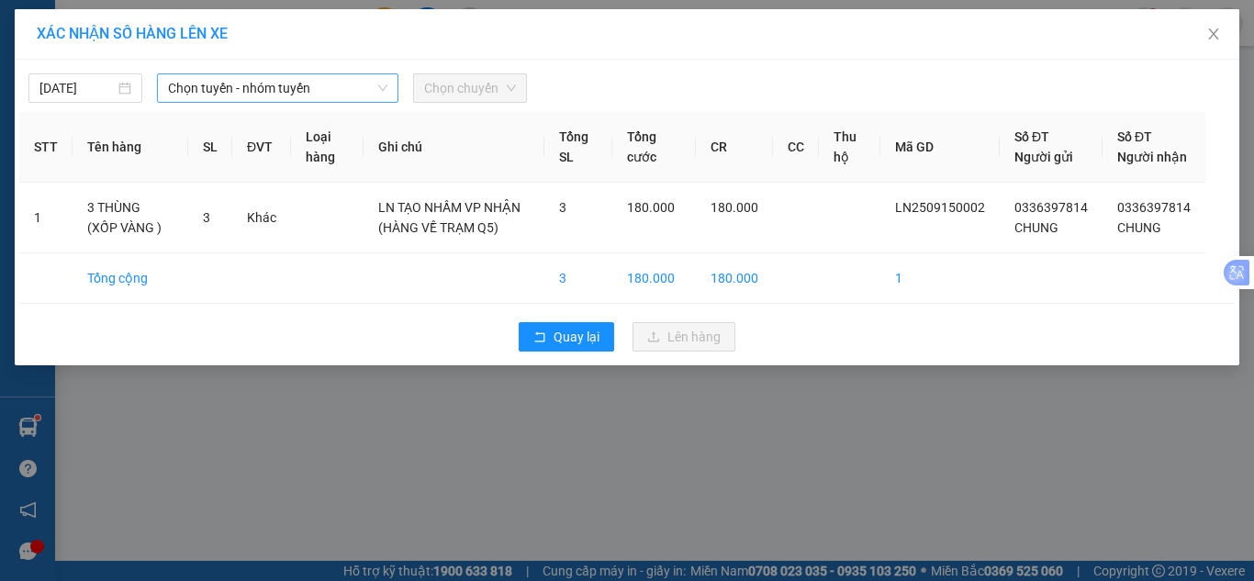
drag, startPoint x: 156, startPoint y: 84, endPoint x: 167, endPoint y: 84, distance: 11.0
click at [159, 84] on div "Chọn tuyến - nhóm tuyến" at bounding box center [278, 87] width 256 height 29
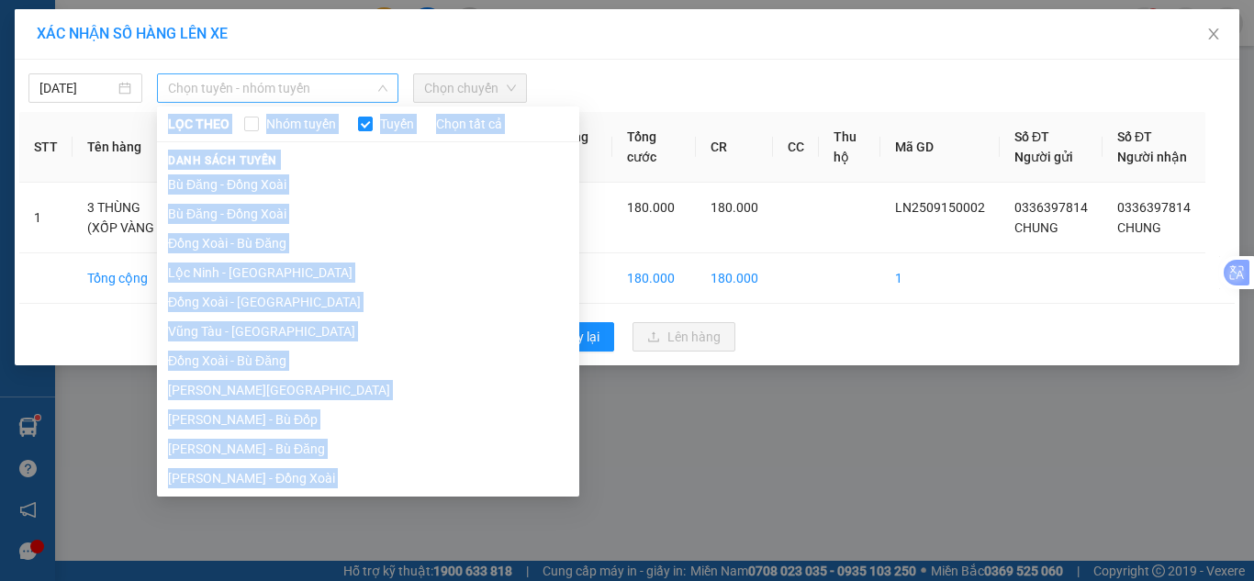
click at [208, 90] on span "Chọn tuyến - nhóm tuyến" at bounding box center [277, 88] width 219 height 28
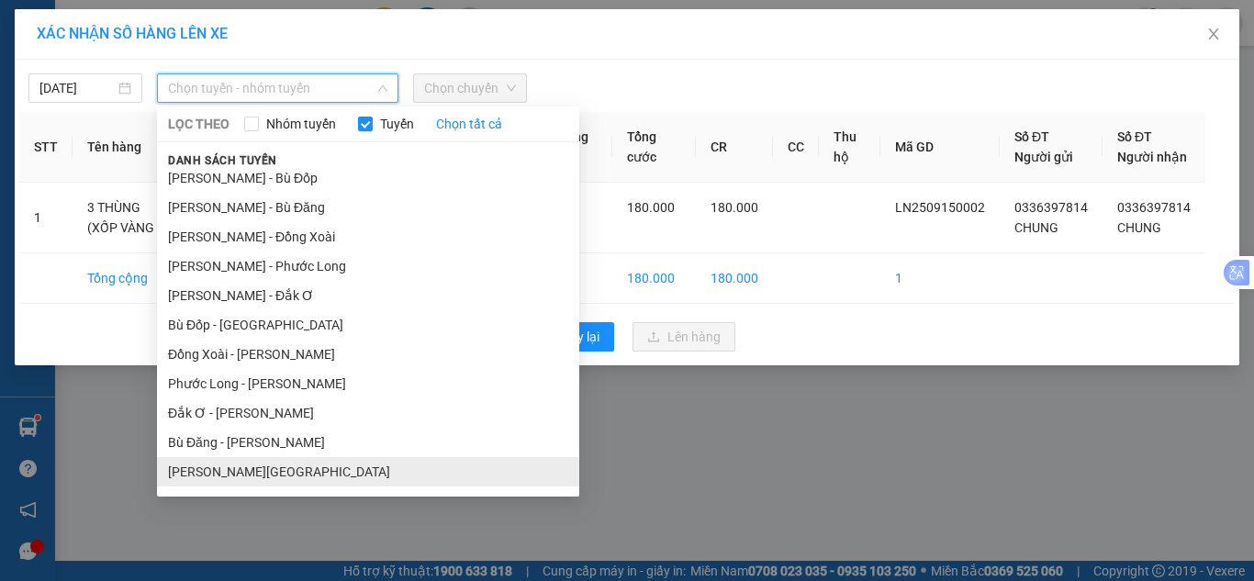
scroll to position [268, 0]
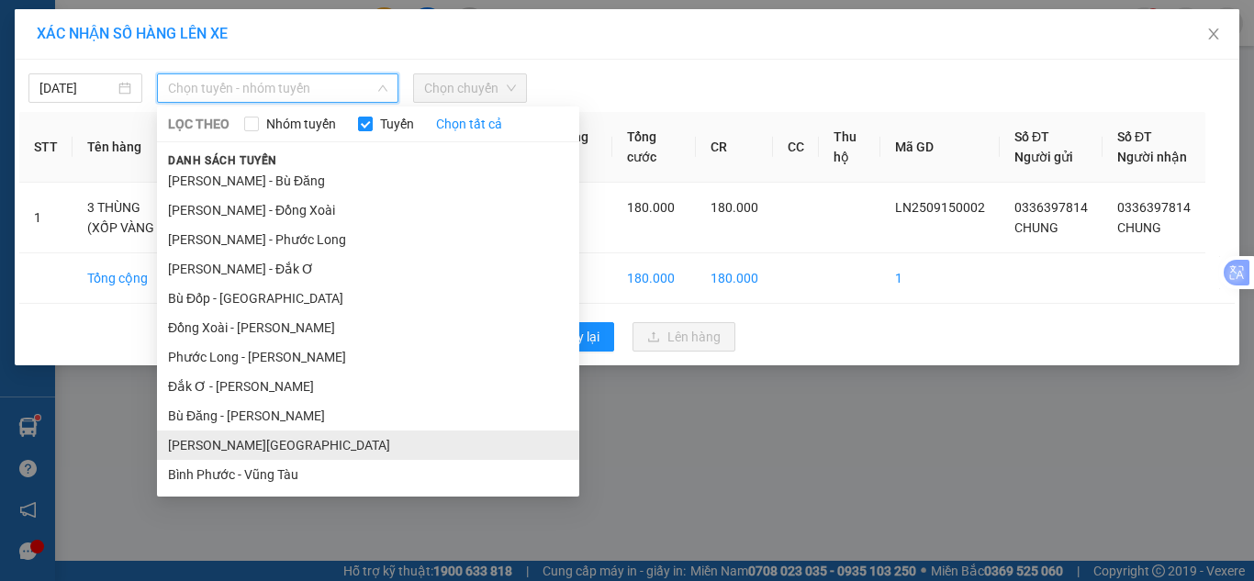
click at [232, 439] on li "[PERSON_NAME][GEOGRAPHIC_DATA]" at bounding box center [368, 444] width 422 height 29
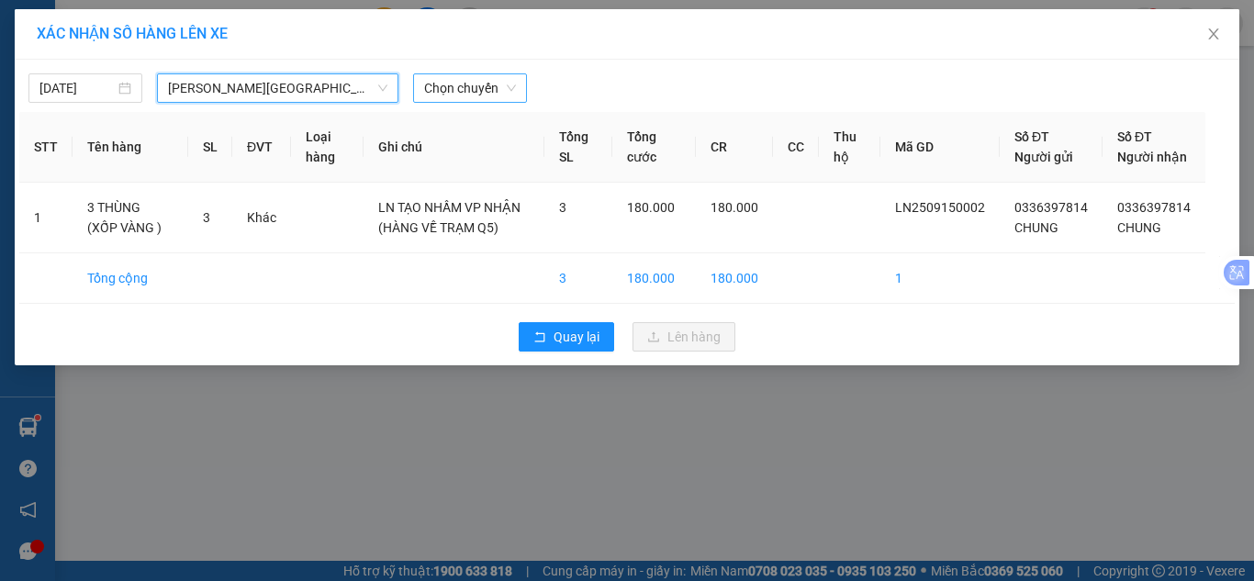
click at [462, 87] on span "Chọn chuyến" at bounding box center [470, 88] width 92 height 28
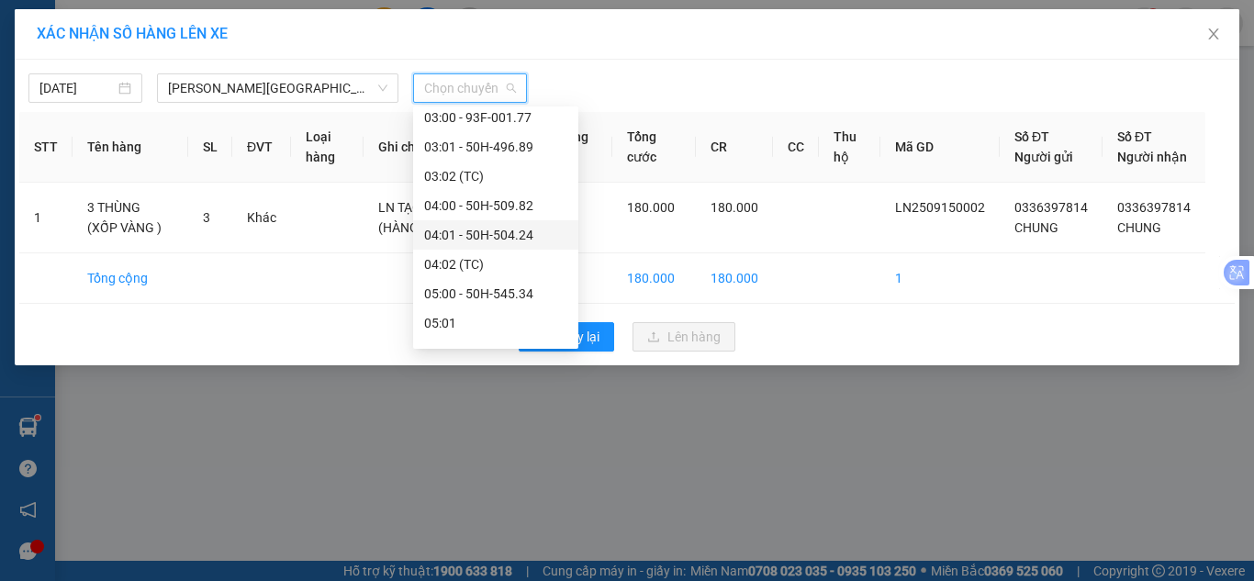
scroll to position [551, 0]
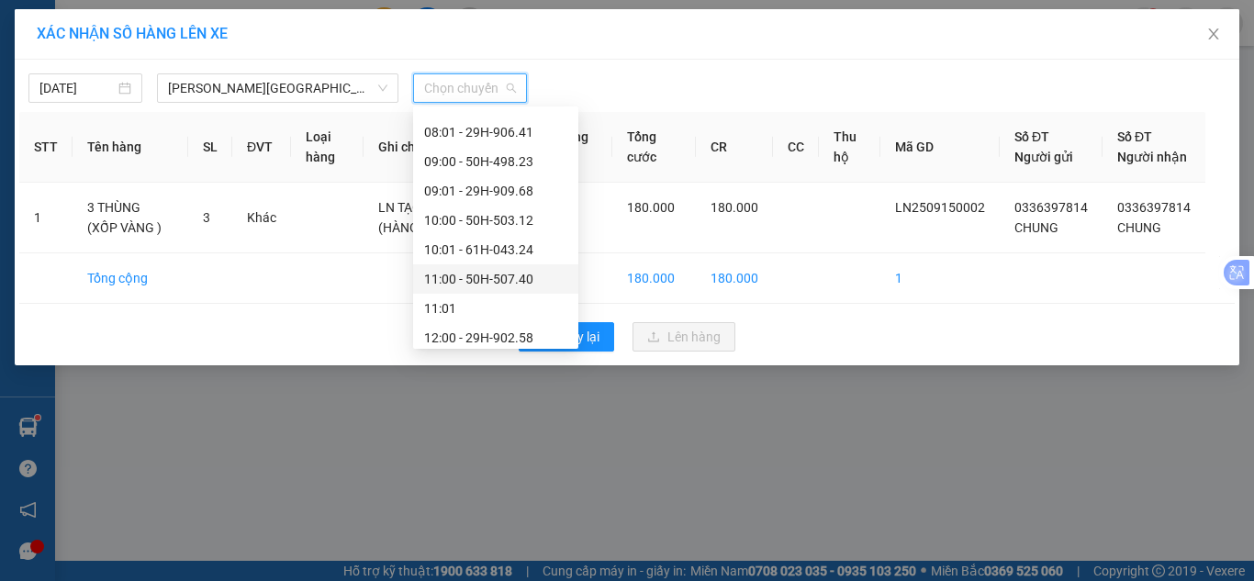
click at [495, 284] on div "11:00 - 50H-507.40" at bounding box center [495, 279] width 143 height 20
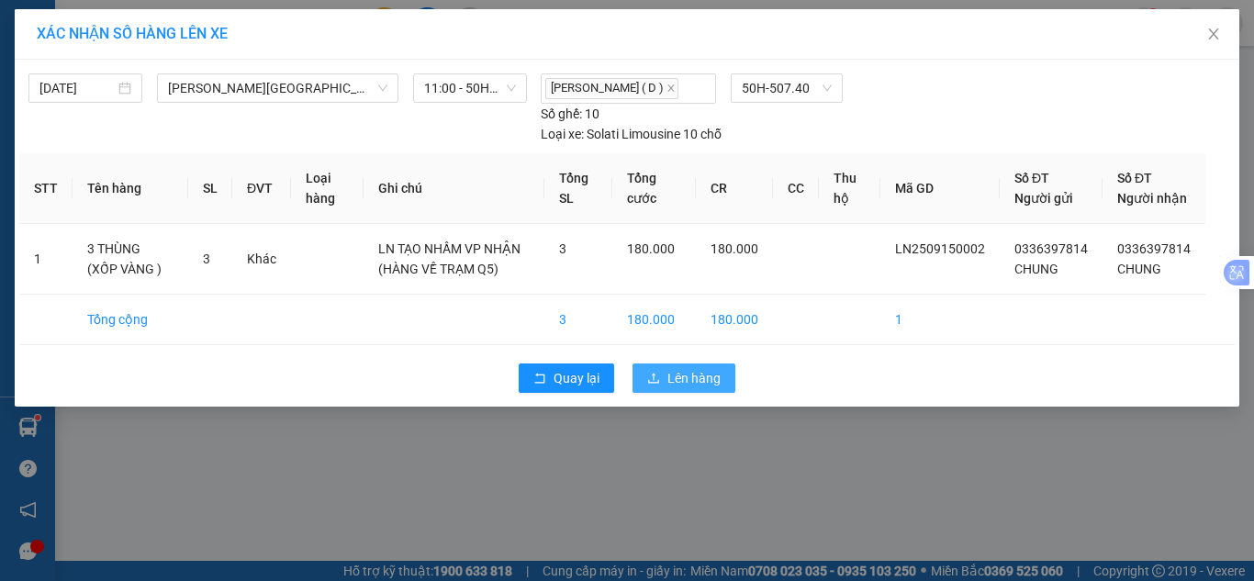
click at [710, 388] on span "Lên hàng" at bounding box center [693, 378] width 53 height 20
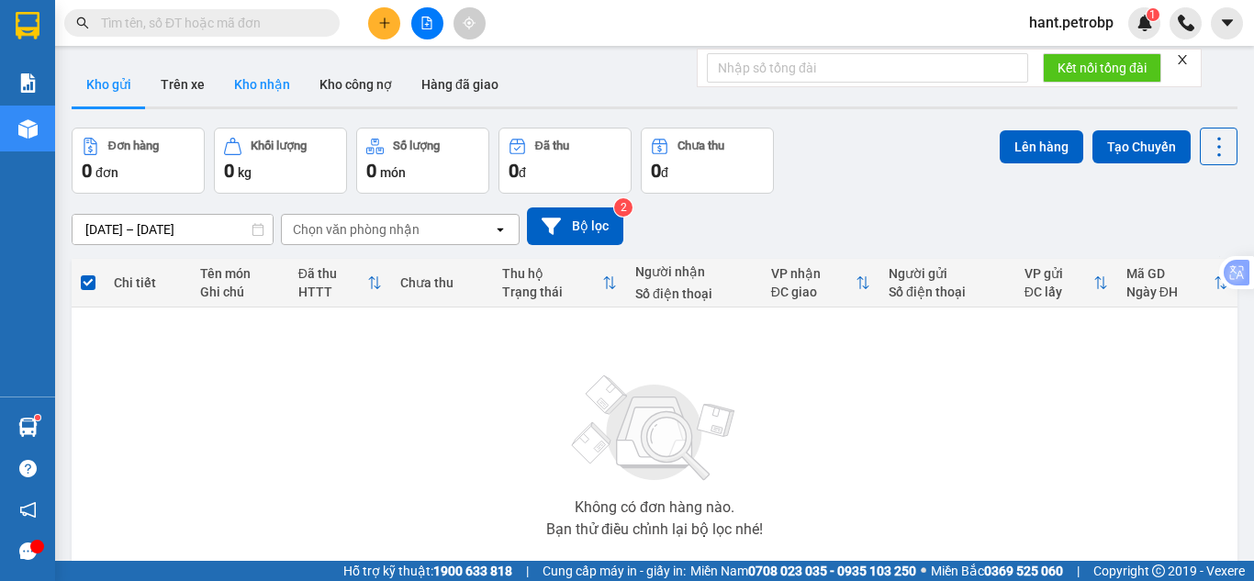
click at [259, 74] on button "Kho nhận" at bounding box center [261, 84] width 85 height 44
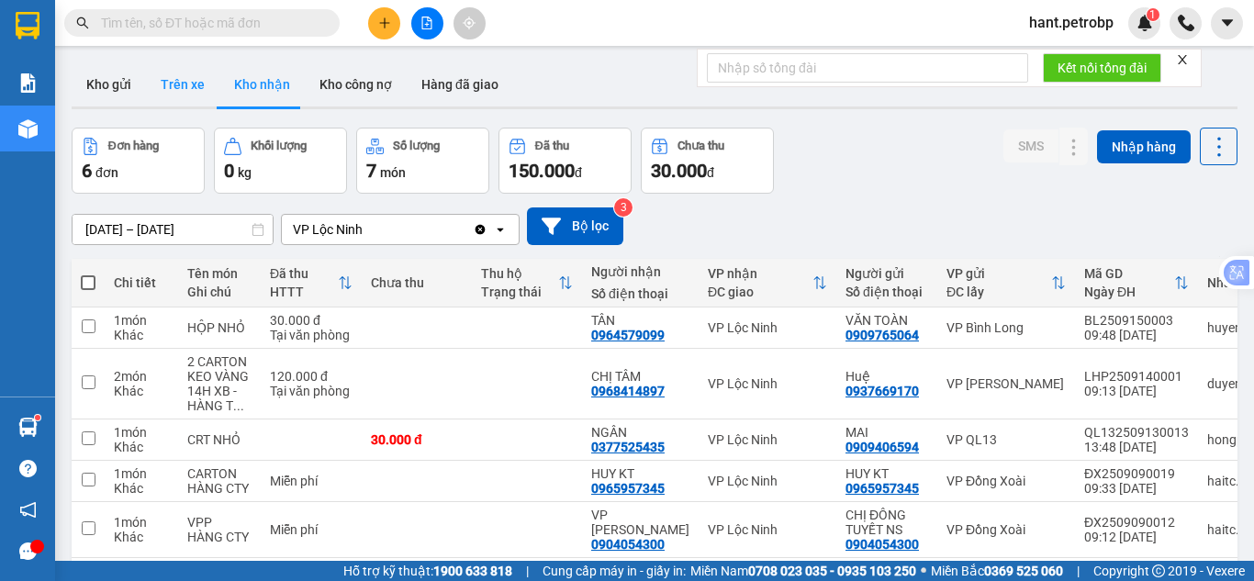
click at [184, 81] on button "Trên xe" at bounding box center [182, 84] width 73 height 44
type input "[DATE] – [DATE]"
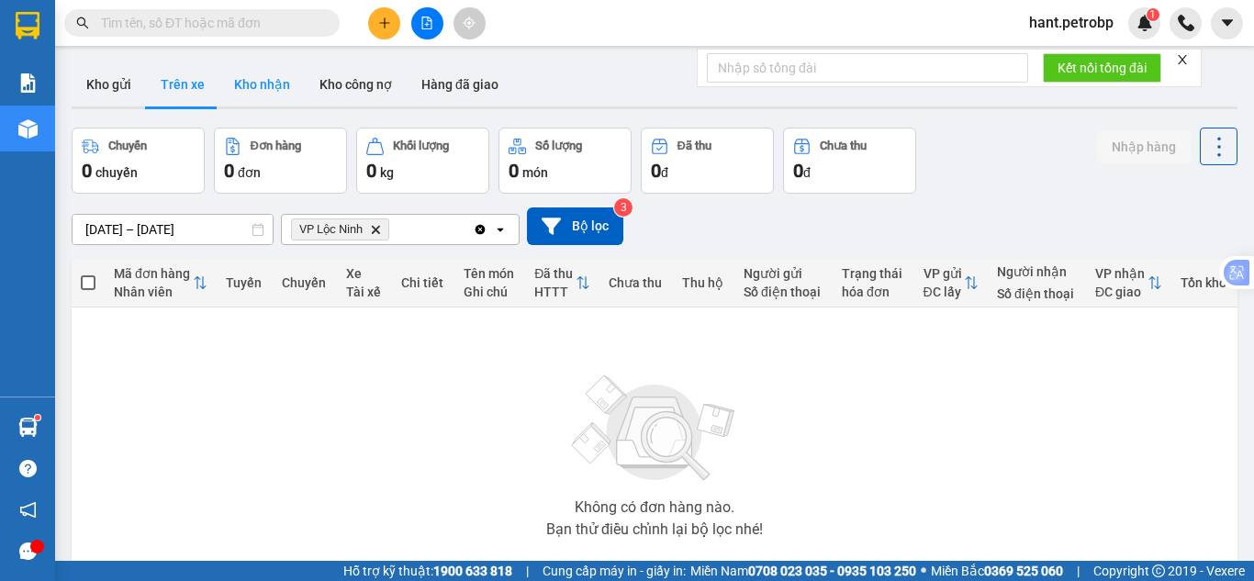
click at [263, 92] on button "Kho nhận" at bounding box center [261, 84] width 85 height 44
type input "[DATE] – [DATE]"
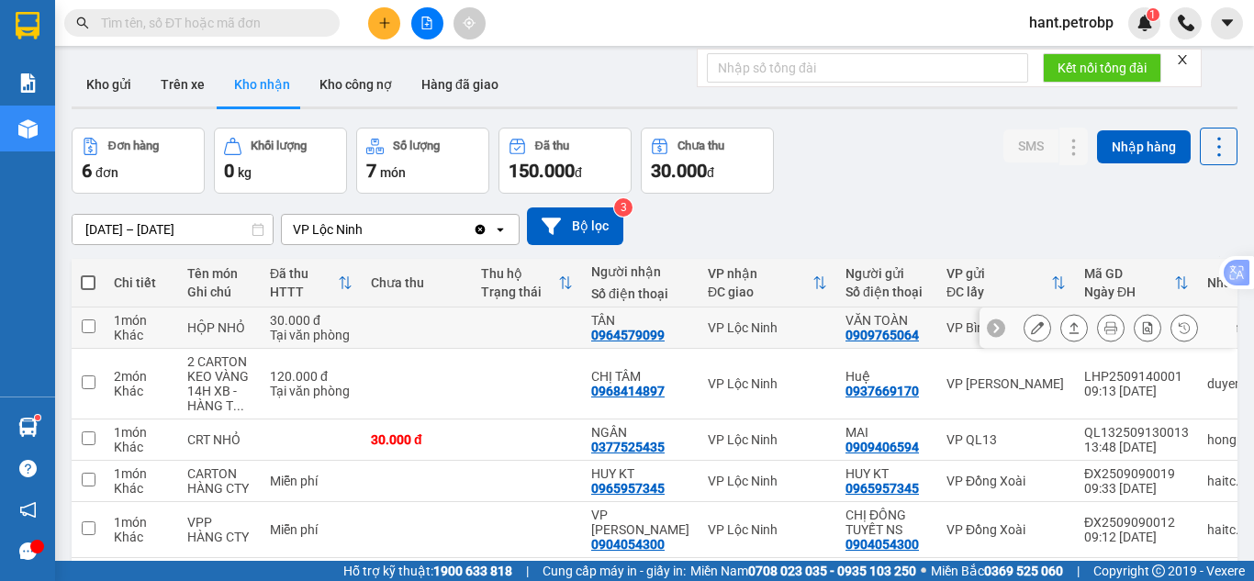
click at [1031, 329] on icon at bounding box center [1037, 327] width 13 height 13
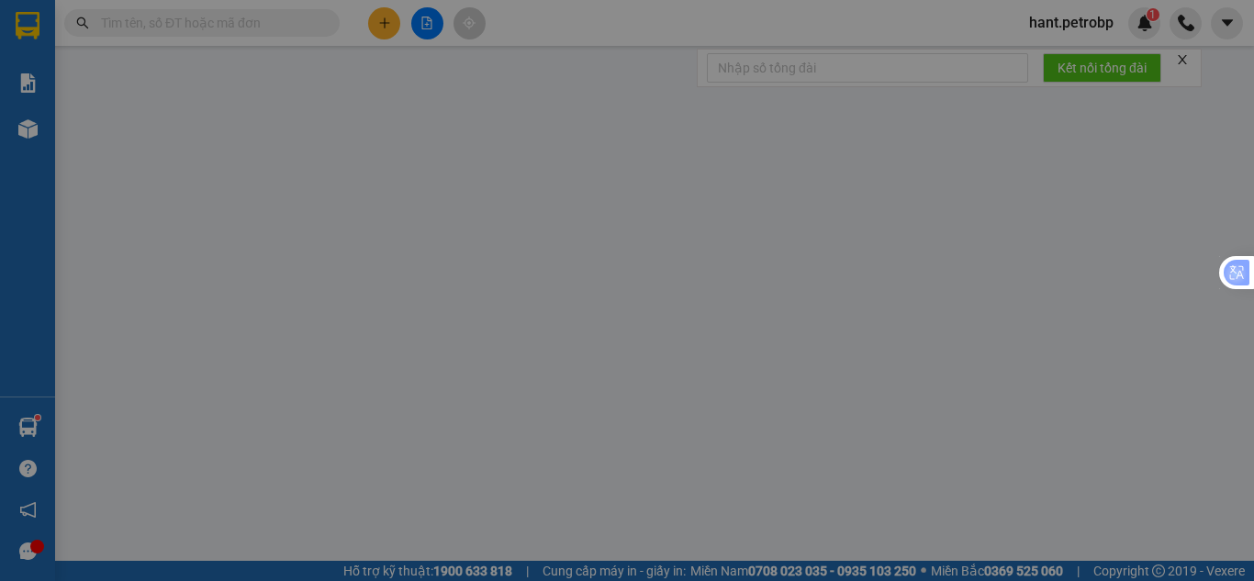
type input "0909765064"
type input "VĂN TOÀN"
type input "0964579099"
type input "TÂN"
type input "30.000"
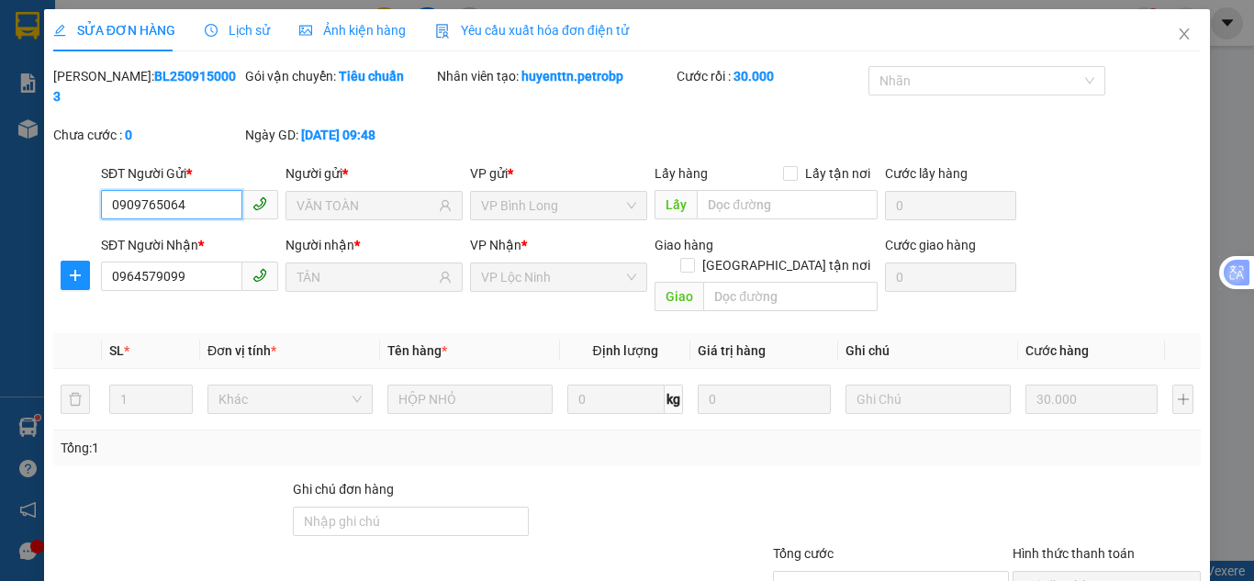
scroll to position [93, 0]
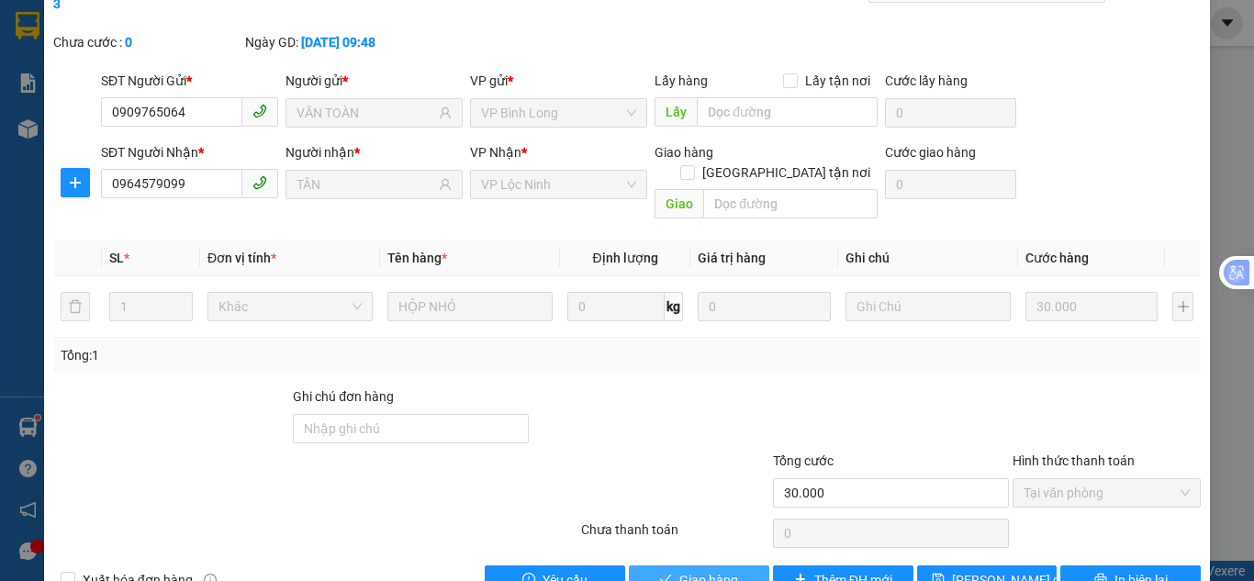
click at [719, 570] on span "Giao hàng" at bounding box center [708, 580] width 59 height 20
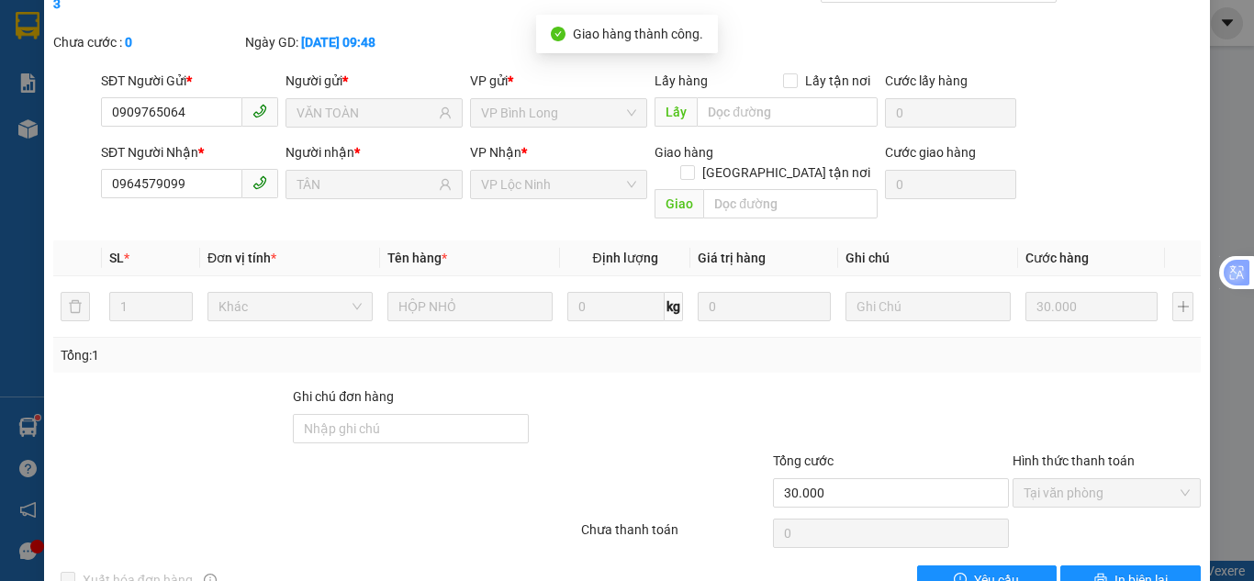
scroll to position [0, 0]
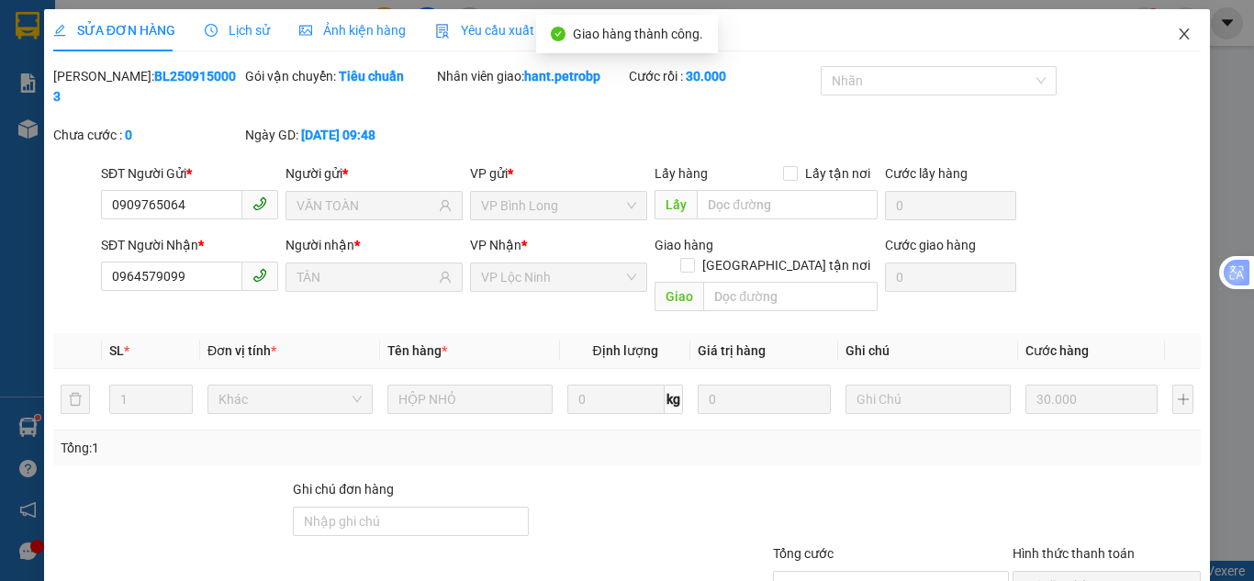
click at [1159, 28] on span "Close" at bounding box center [1183, 34] width 51 height 51
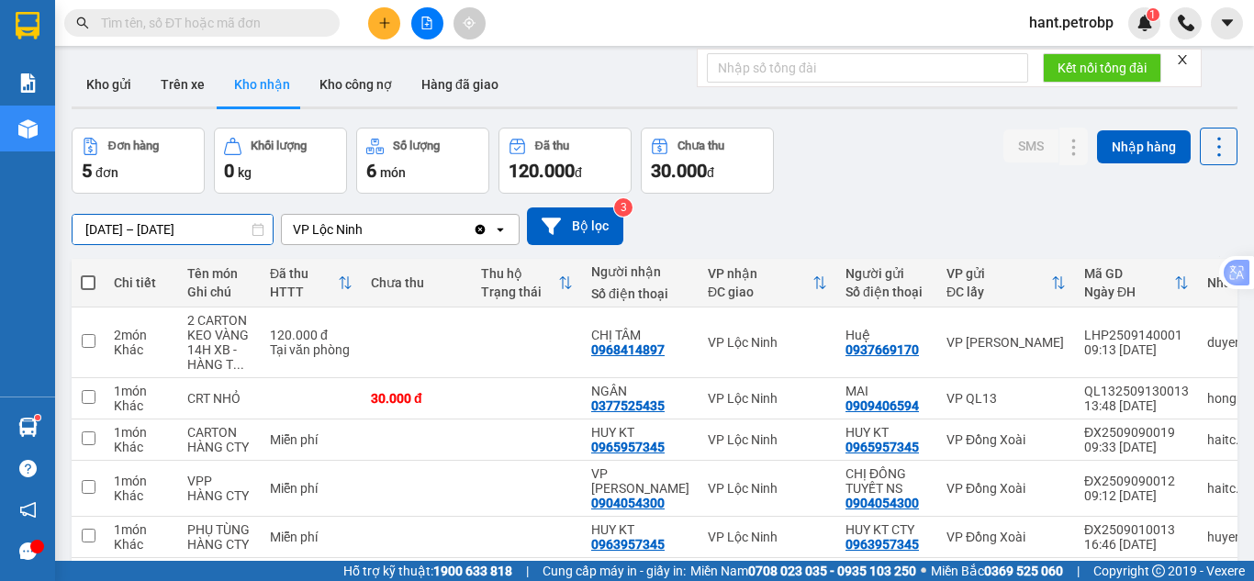
click at [154, 223] on input "[DATE] – [DATE]" at bounding box center [173, 229] width 200 height 29
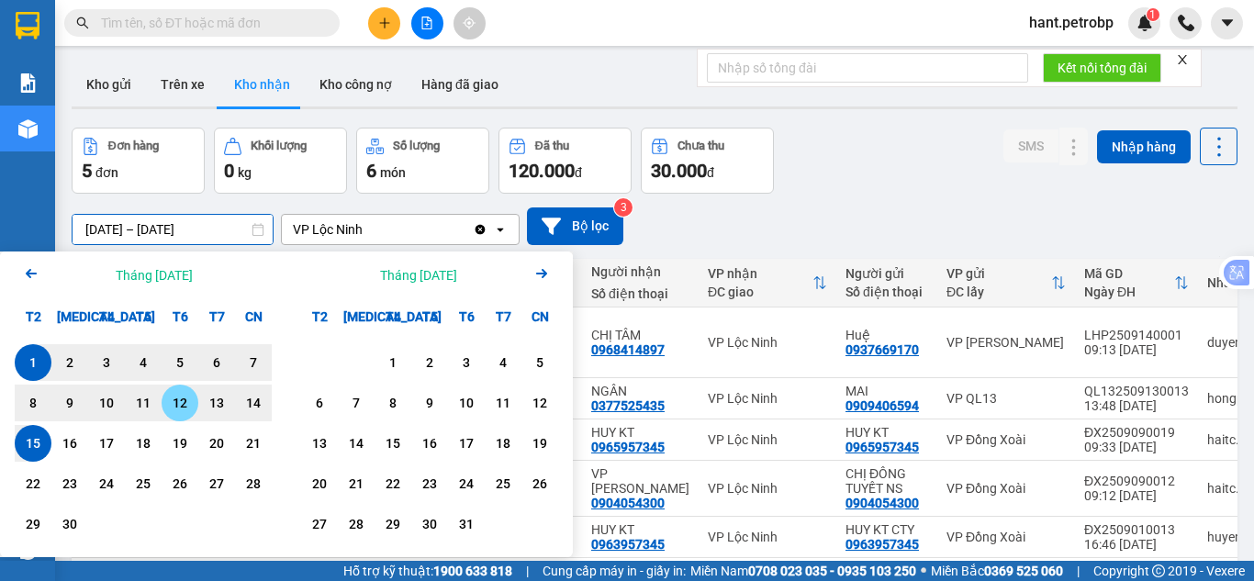
drag, startPoint x: 177, startPoint y: 396, endPoint x: 83, endPoint y: 436, distance: 102.4
click at [176, 397] on div "12" at bounding box center [180, 403] width 26 height 22
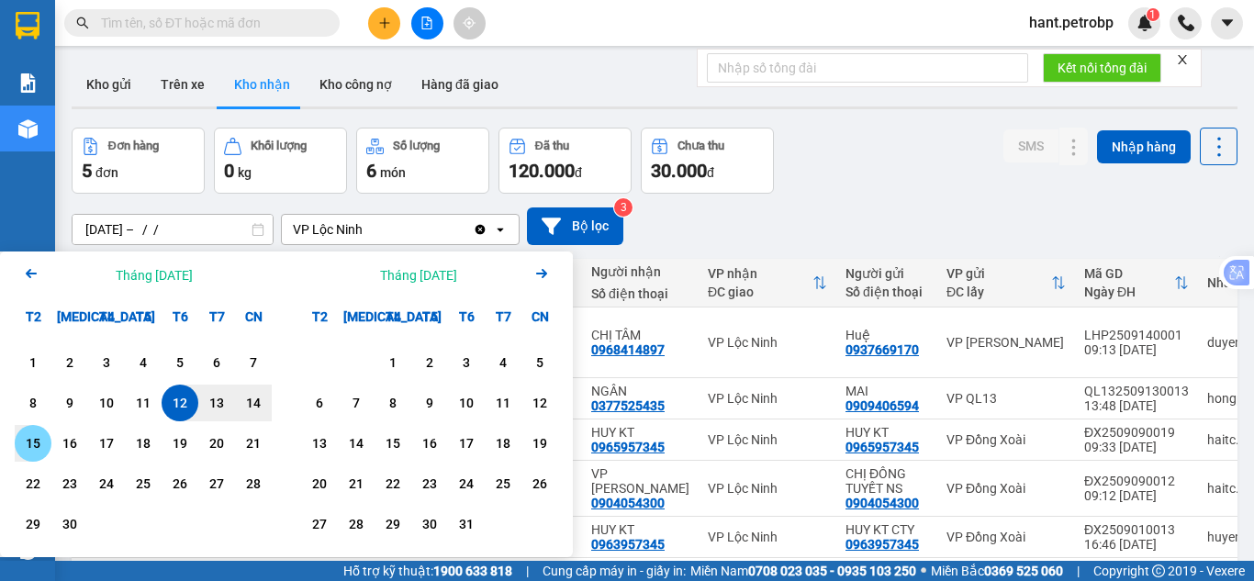
drag, startPoint x: 37, startPoint y: 442, endPoint x: 183, endPoint y: 441, distance: 145.9
click at [37, 441] on div "15" at bounding box center [33, 443] width 26 height 22
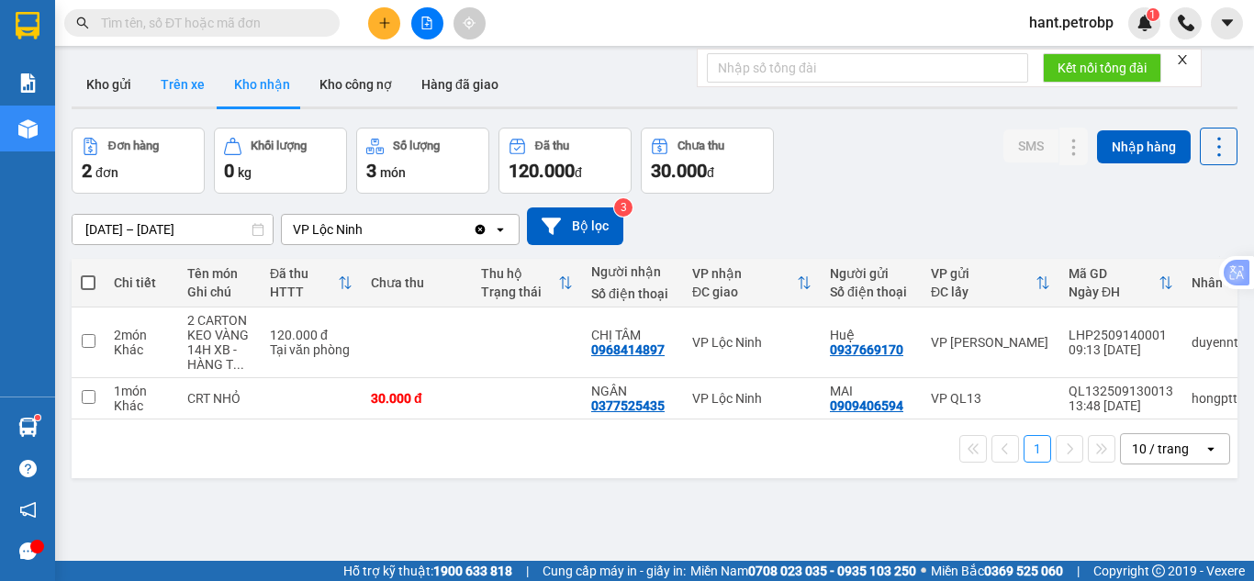
click at [197, 90] on button "Trên xe" at bounding box center [182, 84] width 73 height 44
type input "[DATE] – [DATE]"
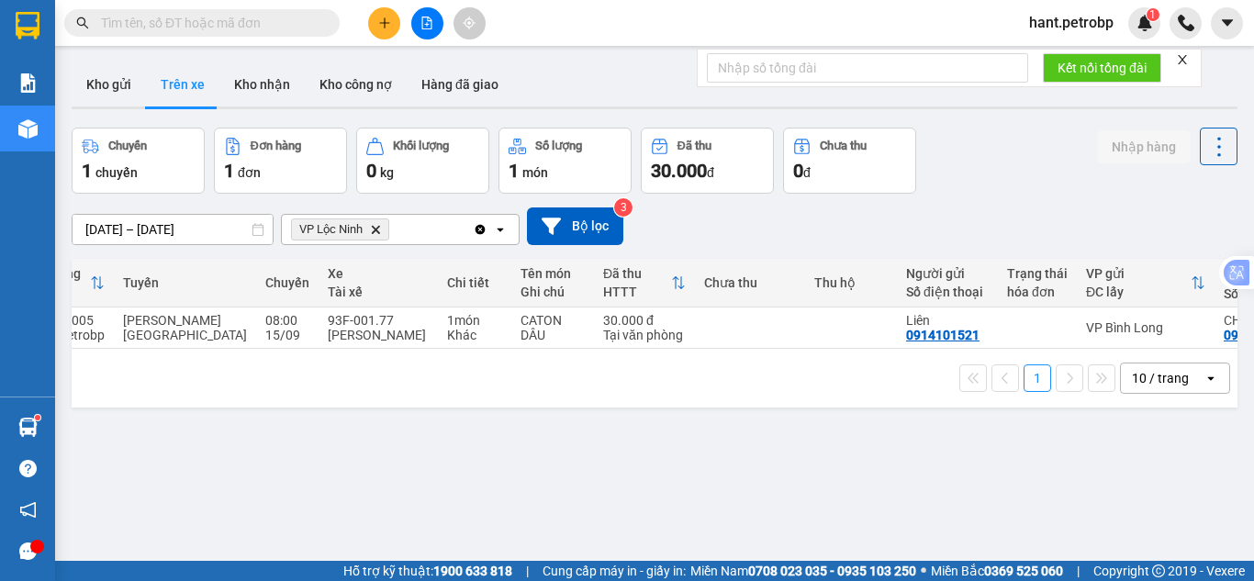
scroll to position [0, 353]
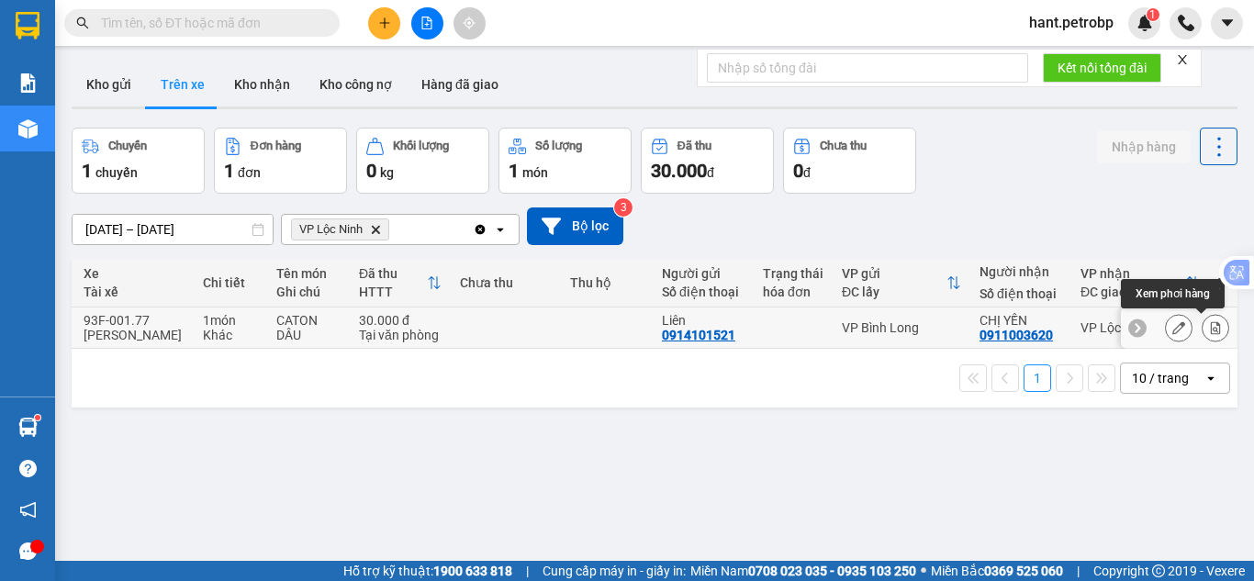
click at [1209, 327] on icon at bounding box center [1215, 327] width 13 height 13
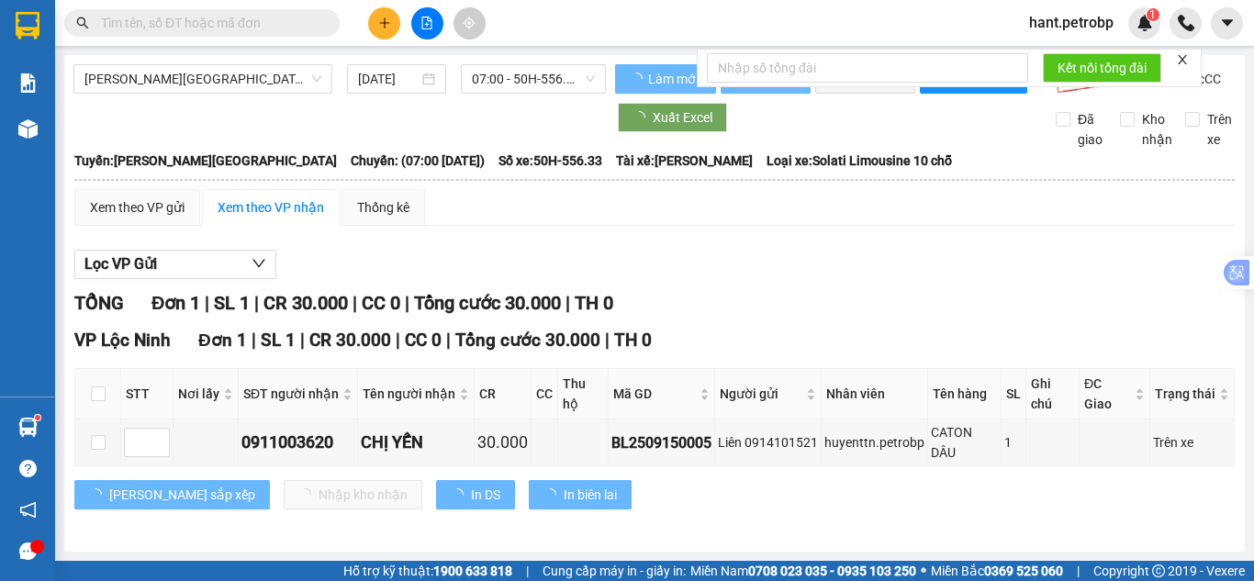
scroll to position [16, 0]
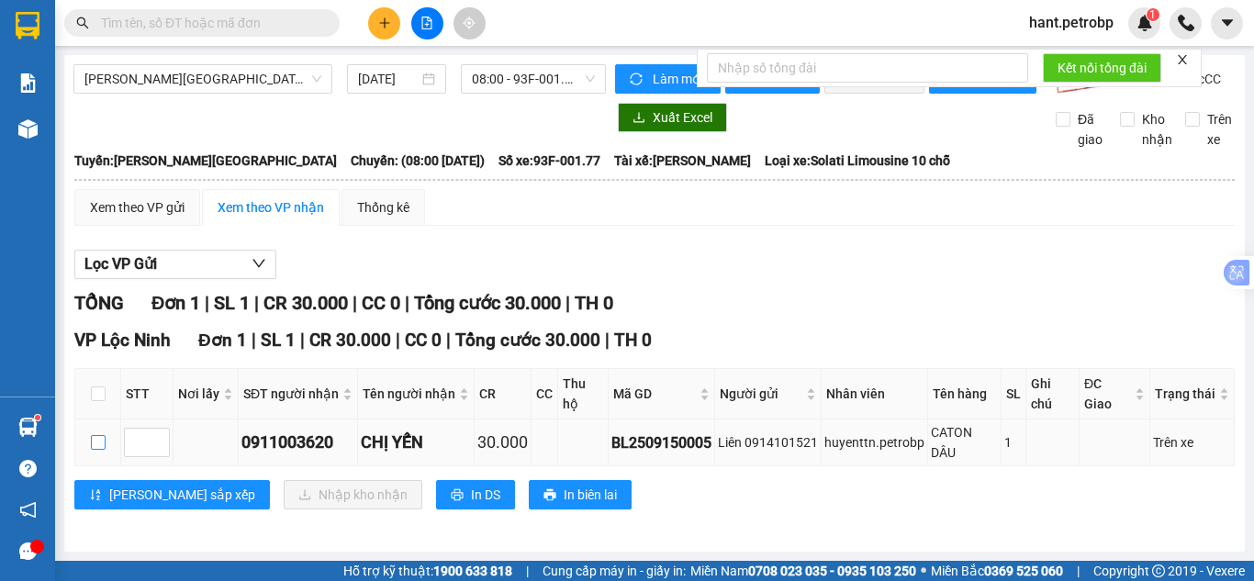
click at [91, 440] on input "checkbox" at bounding box center [98, 442] width 15 height 15
checkbox input "true"
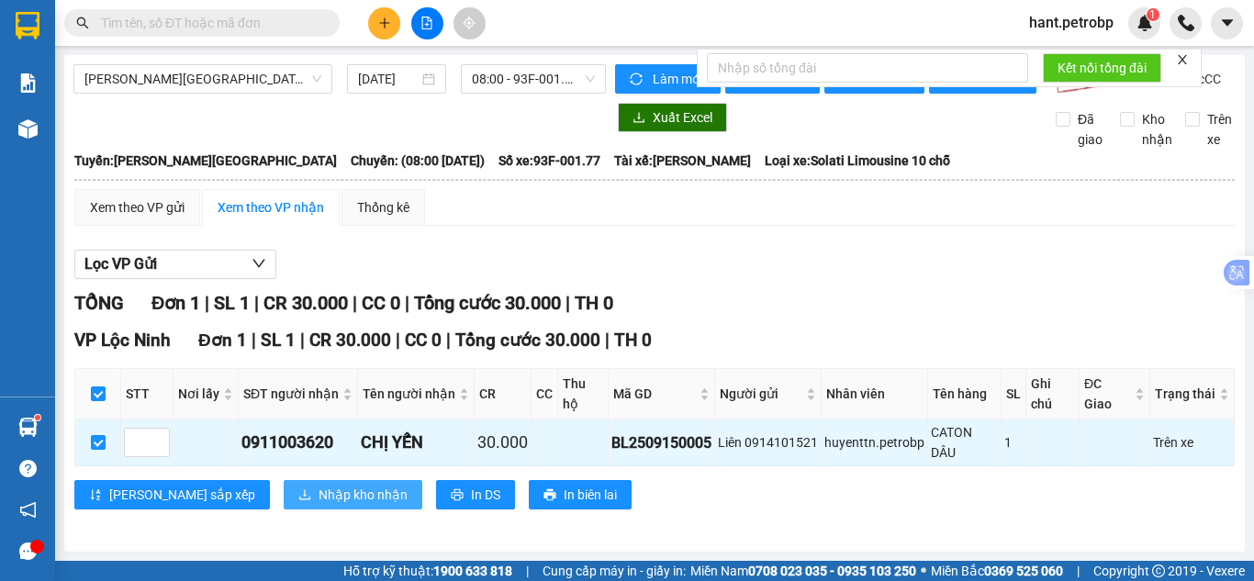
click at [318, 496] on span "Nhập kho nhận" at bounding box center [362, 495] width 89 height 20
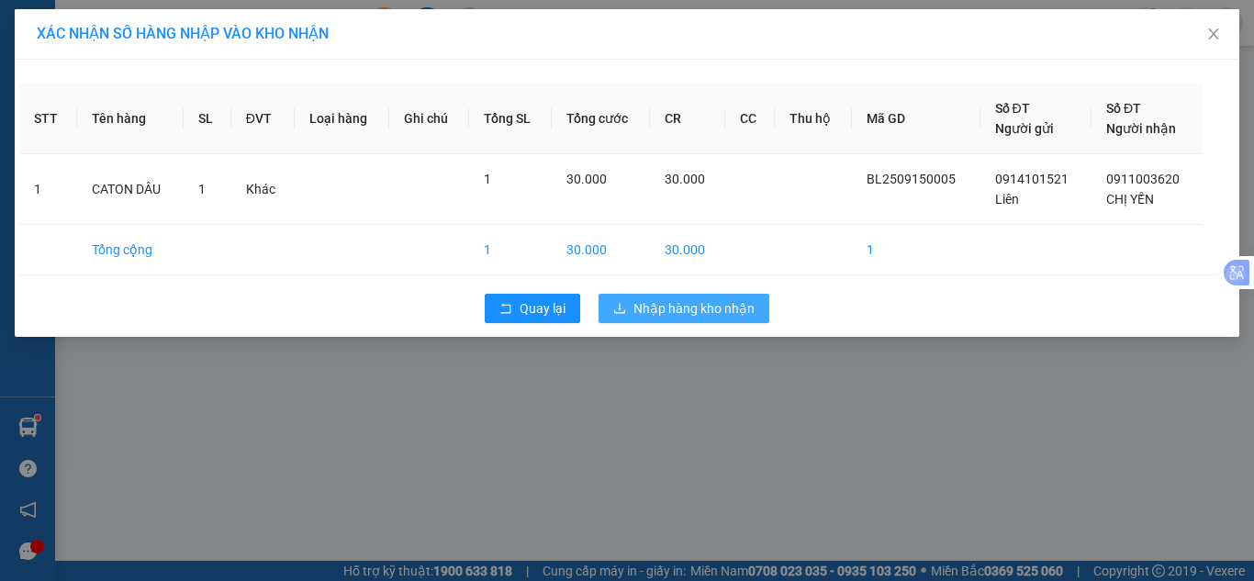
click at [689, 312] on span "Nhập hàng kho nhận" at bounding box center [693, 308] width 121 height 20
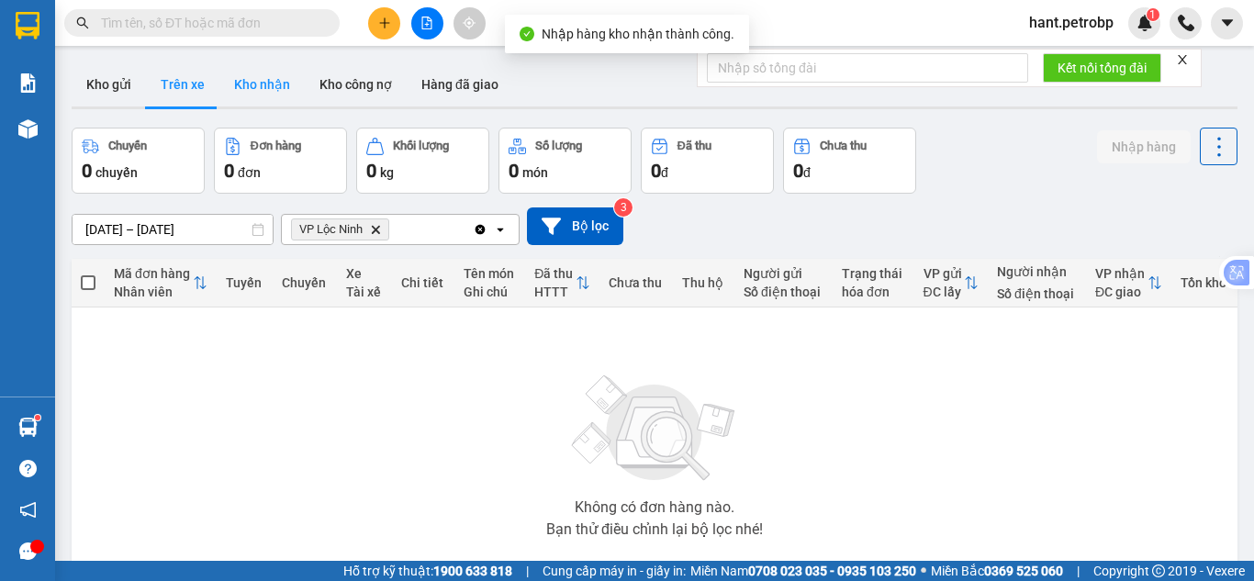
click at [249, 94] on button "Kho nhận" at bounding box center [261, 84] width 85 height 44
type input "[DATE] – [DATE]"
